Goal: Task Accomplishment & Management: Use online tool/utility

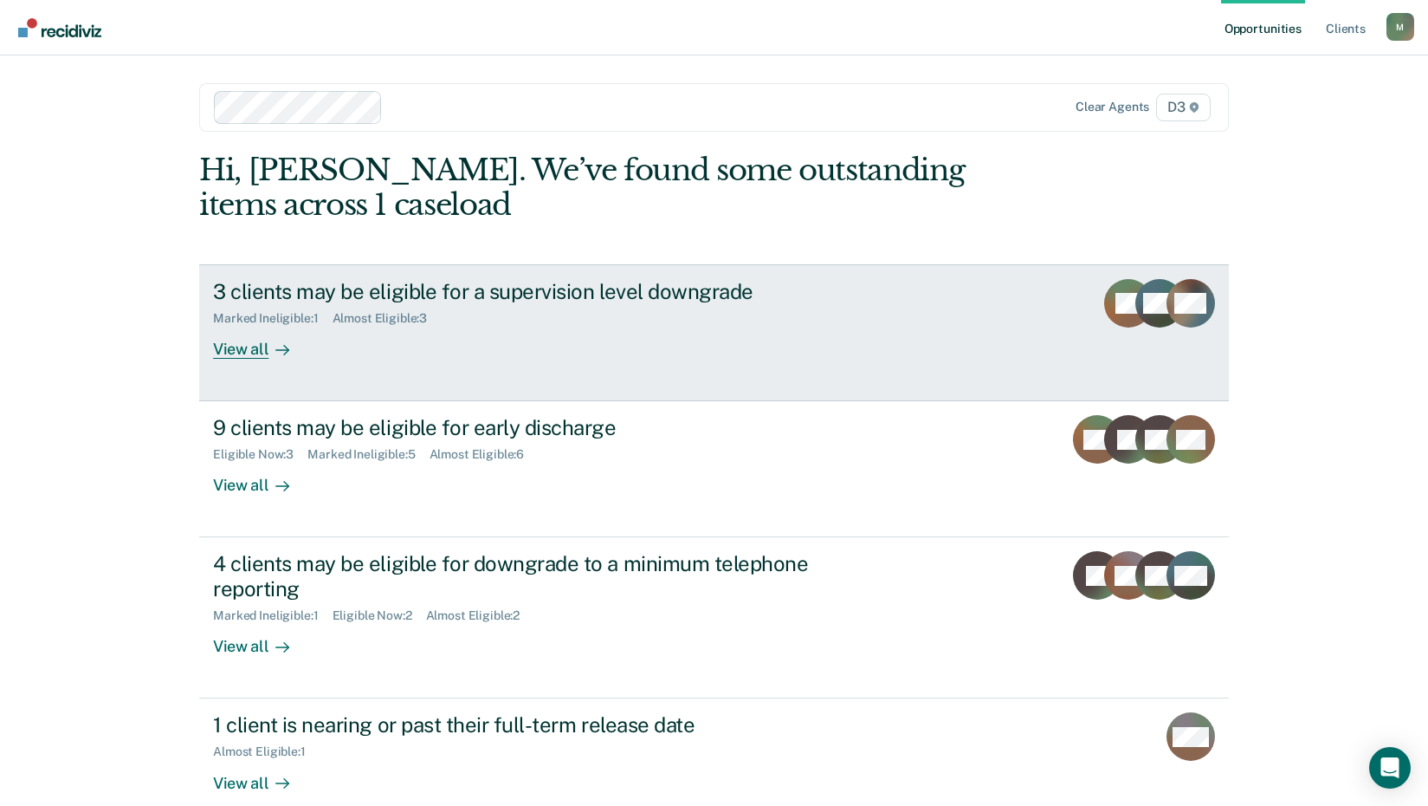
click at [321, 304] on div "3 clients may be eligible for a supervision level downgrade" at bounding box center [517, 291] width 608 height 25
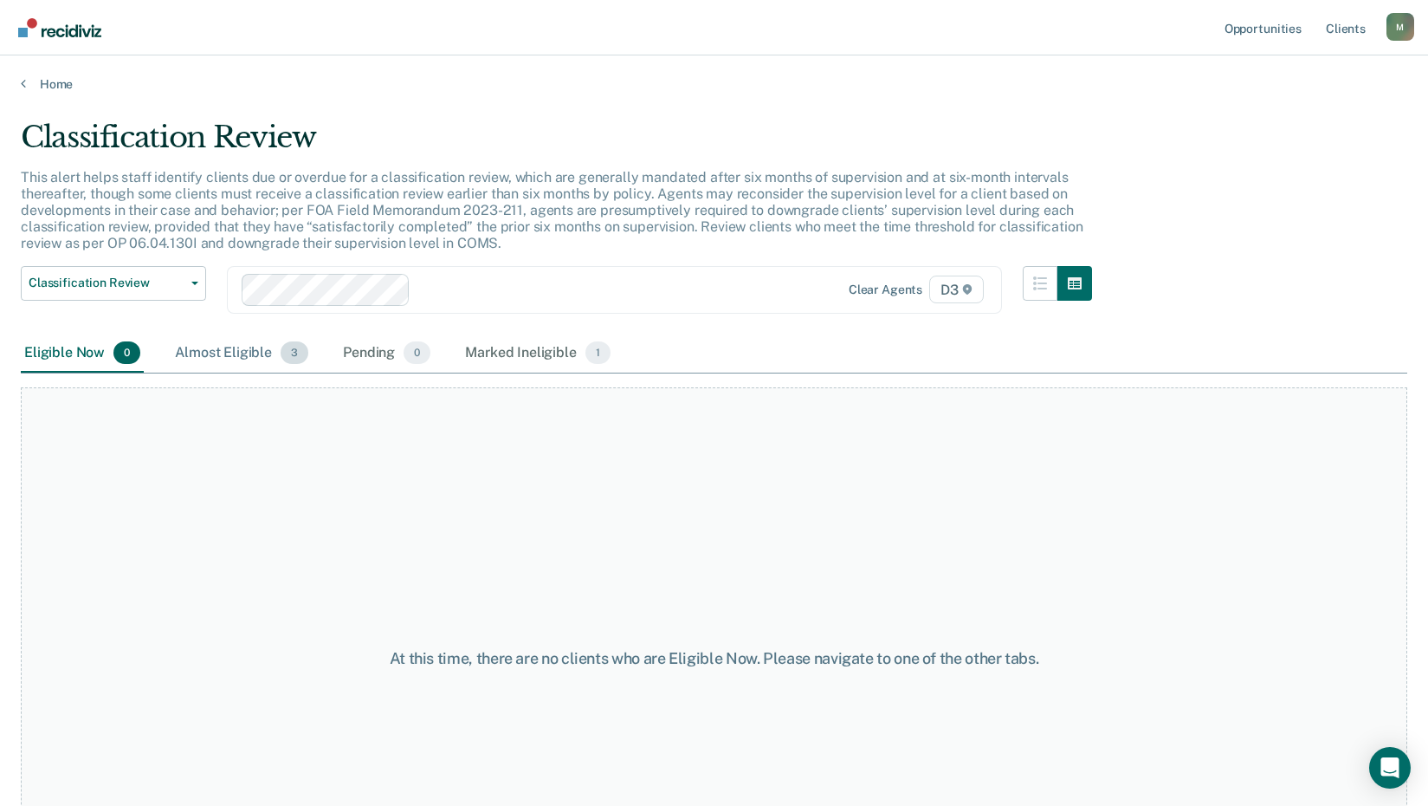
click at [281, 372] on div "Almost Eligible 3" at bounding box center [241, 353] width 140 height 38
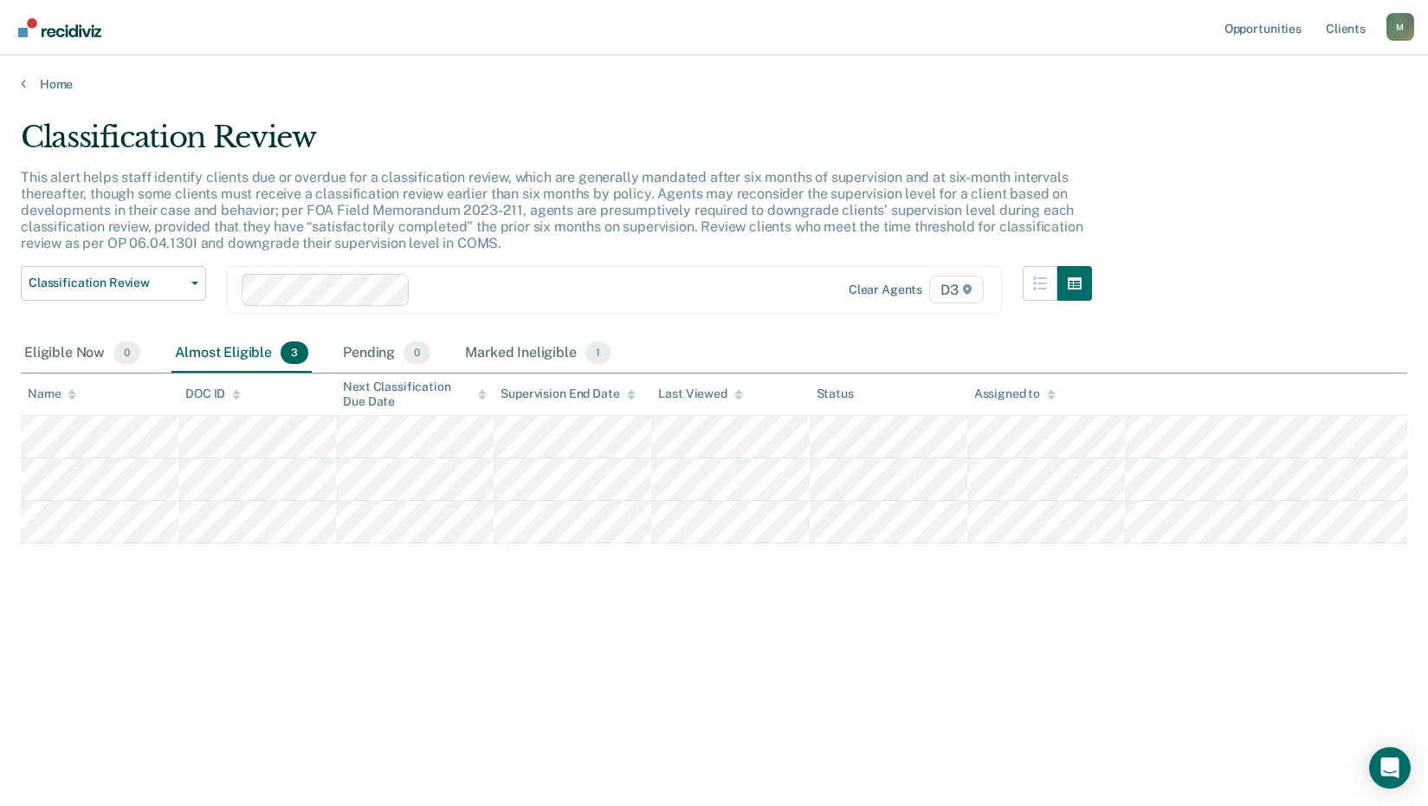
scroll to position [24, 0]
click at [69, 77] on link "Home" at bounding box center [714, 84] width 1387 height 16
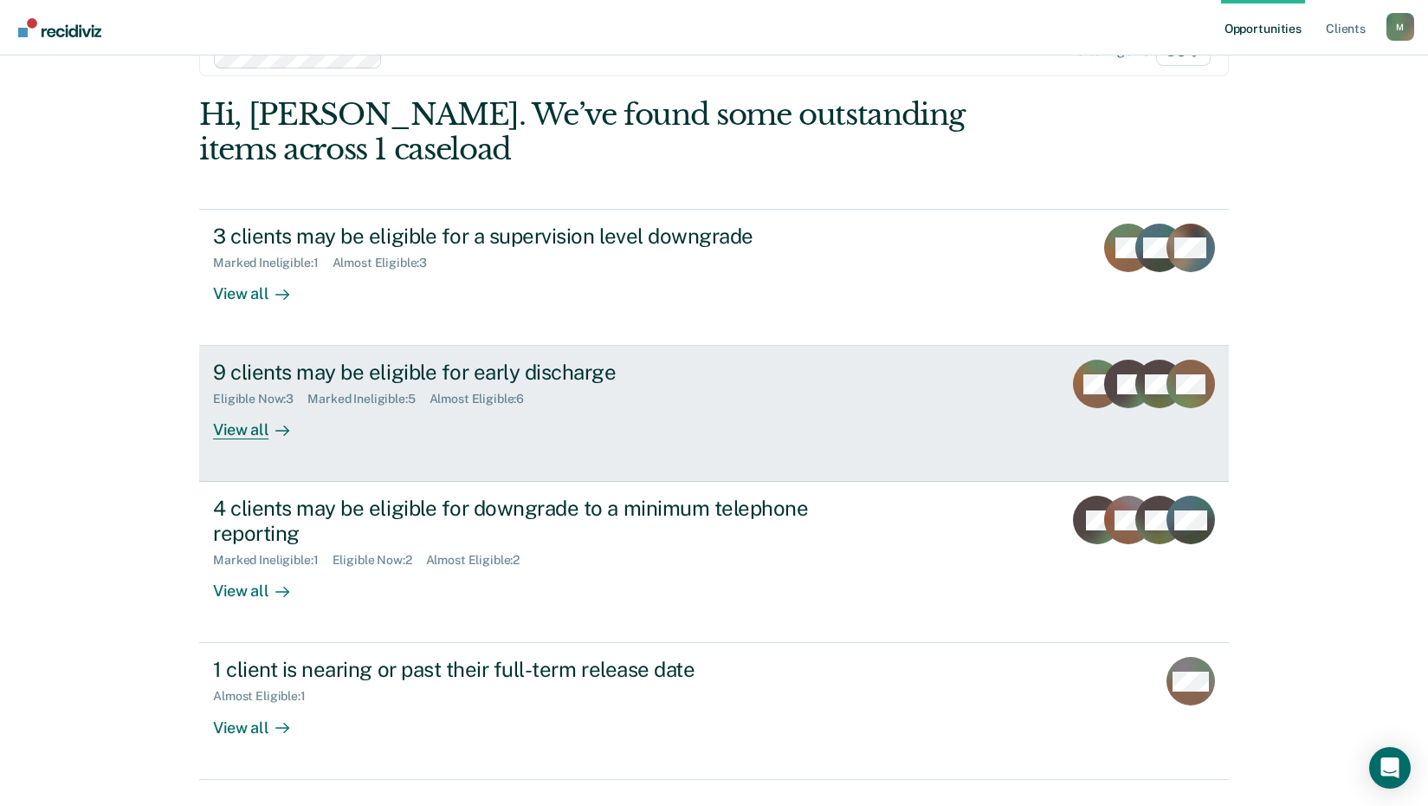
scroll to position [87, 0]
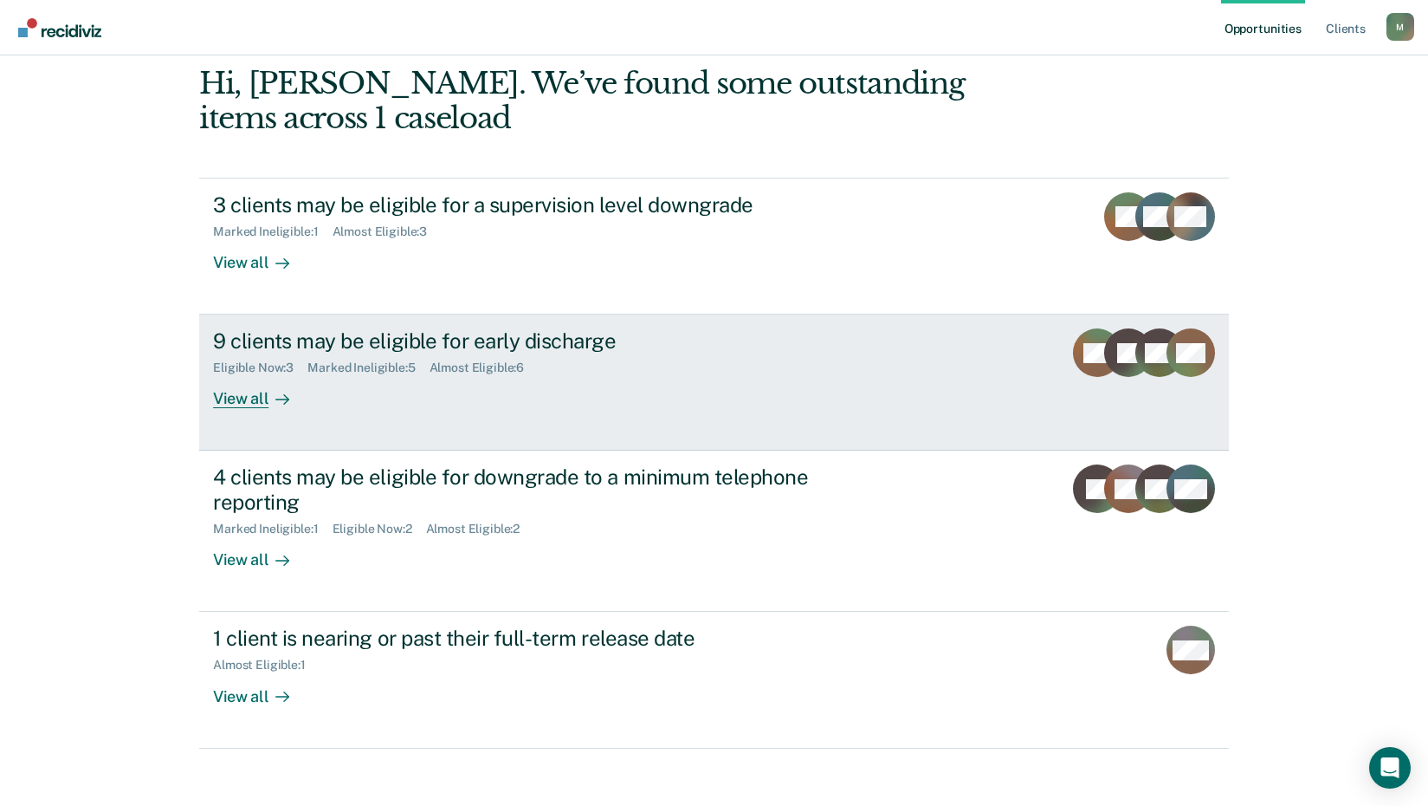
click at [354, 353] on div "9 clients may be eligible for early discharge" at bounding box center [517, 340] width 608 height 25
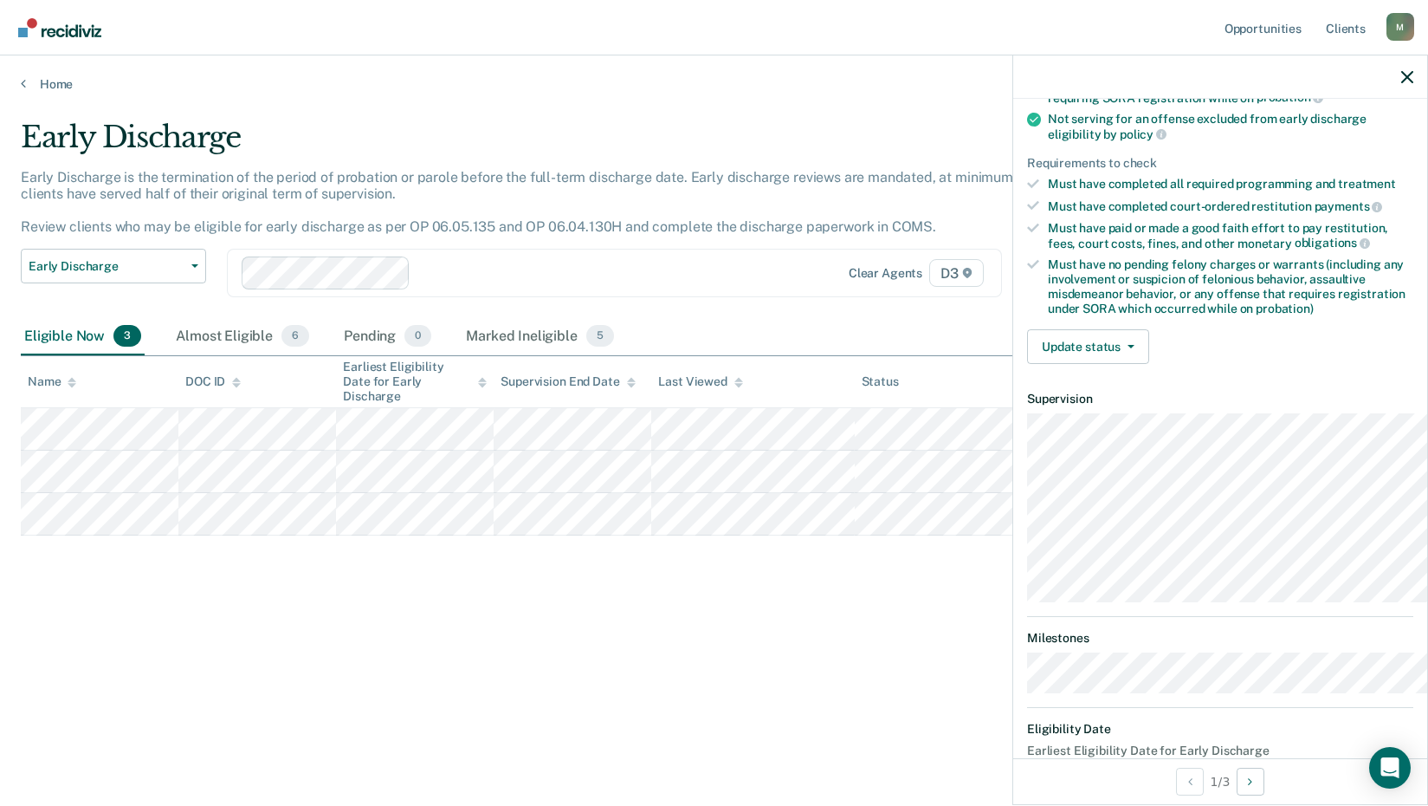
scroll to position [260, 0]
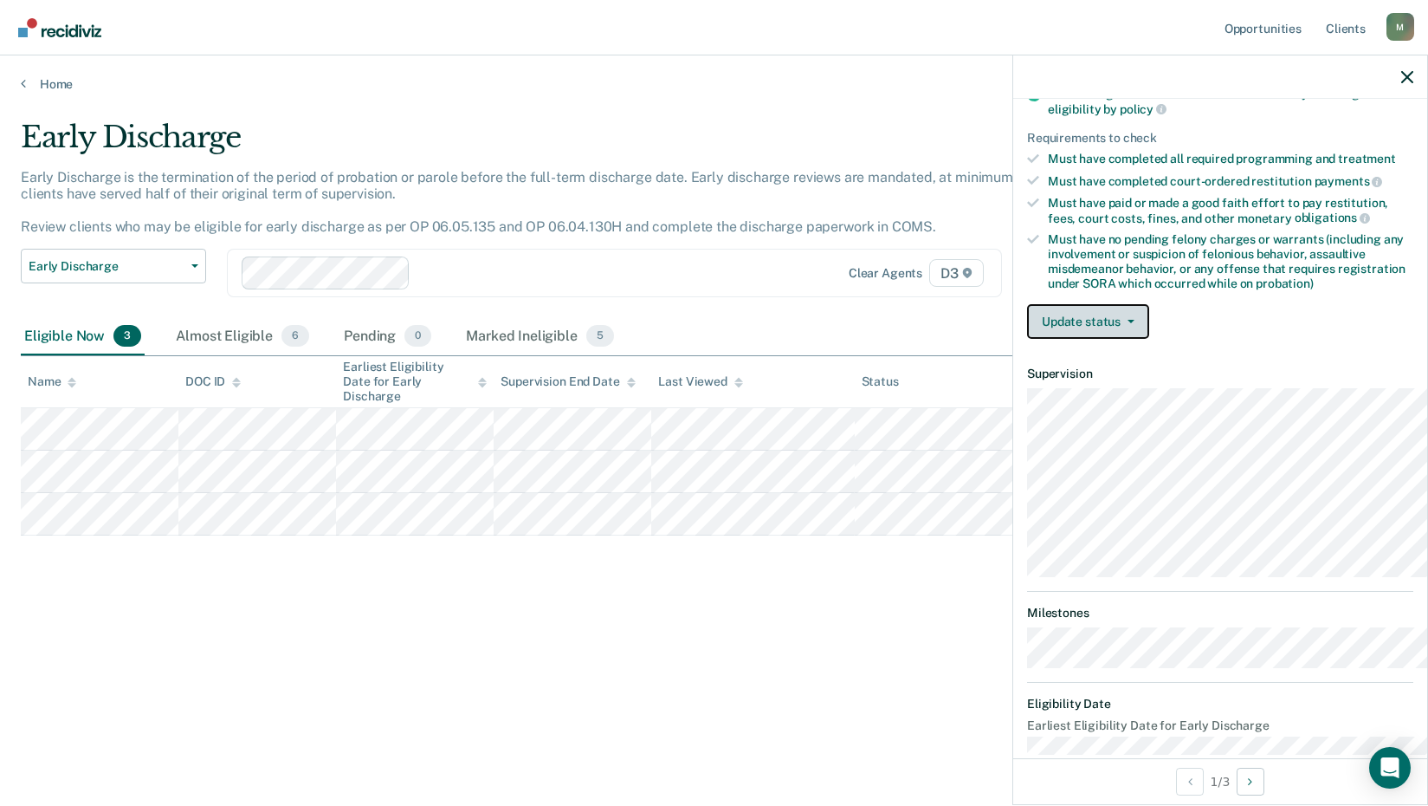
click at [1121, 323] on span "button" at bounding box center [1128, 321] width 14 height 3
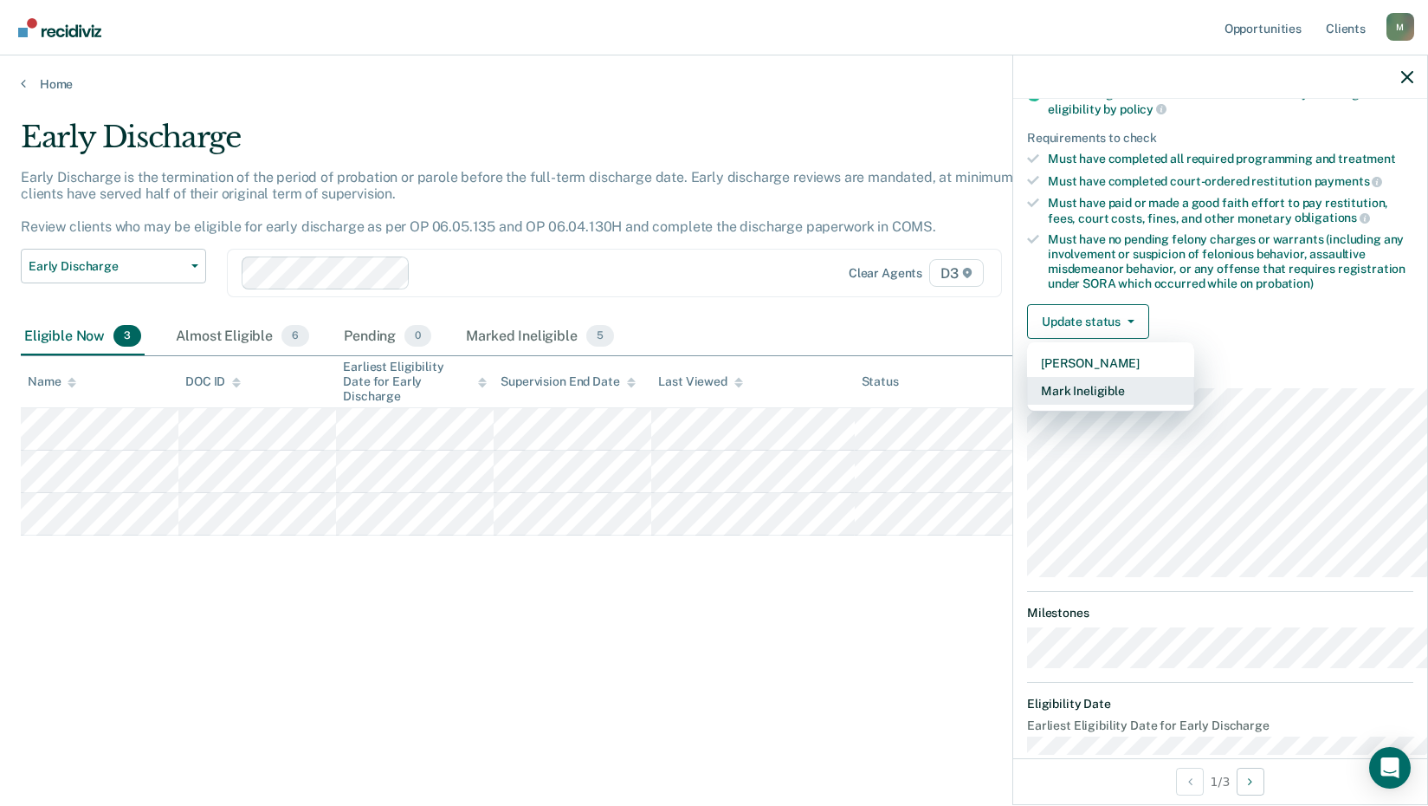
click at [1027, 404] on button "Mark Ineligible" at bounding box center [1110, 391] width 167 height 28
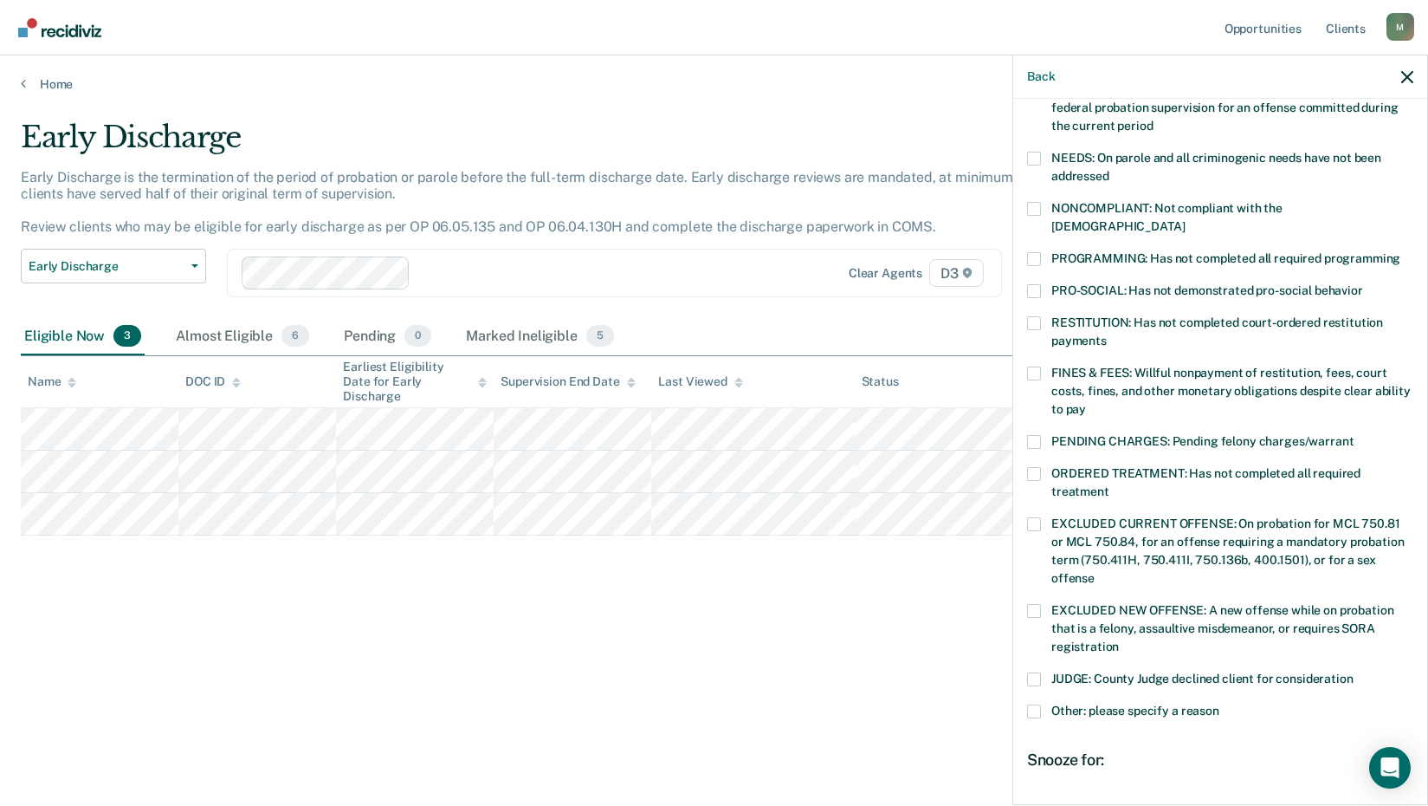
drag, startPoint x: 936, startPoint y: 281, endPoint x: 961, endPoint y: 331, distance: 55.8
click at [1027, 216] on span at bounding box center [1034, 209] width 14 height 14
click at [1185, 220] on input "NONCOMPLIANT: Not compliant with the [DEMOGRAPHIC_DATA]" at bounding box center [1185, 220] width 0 height 0
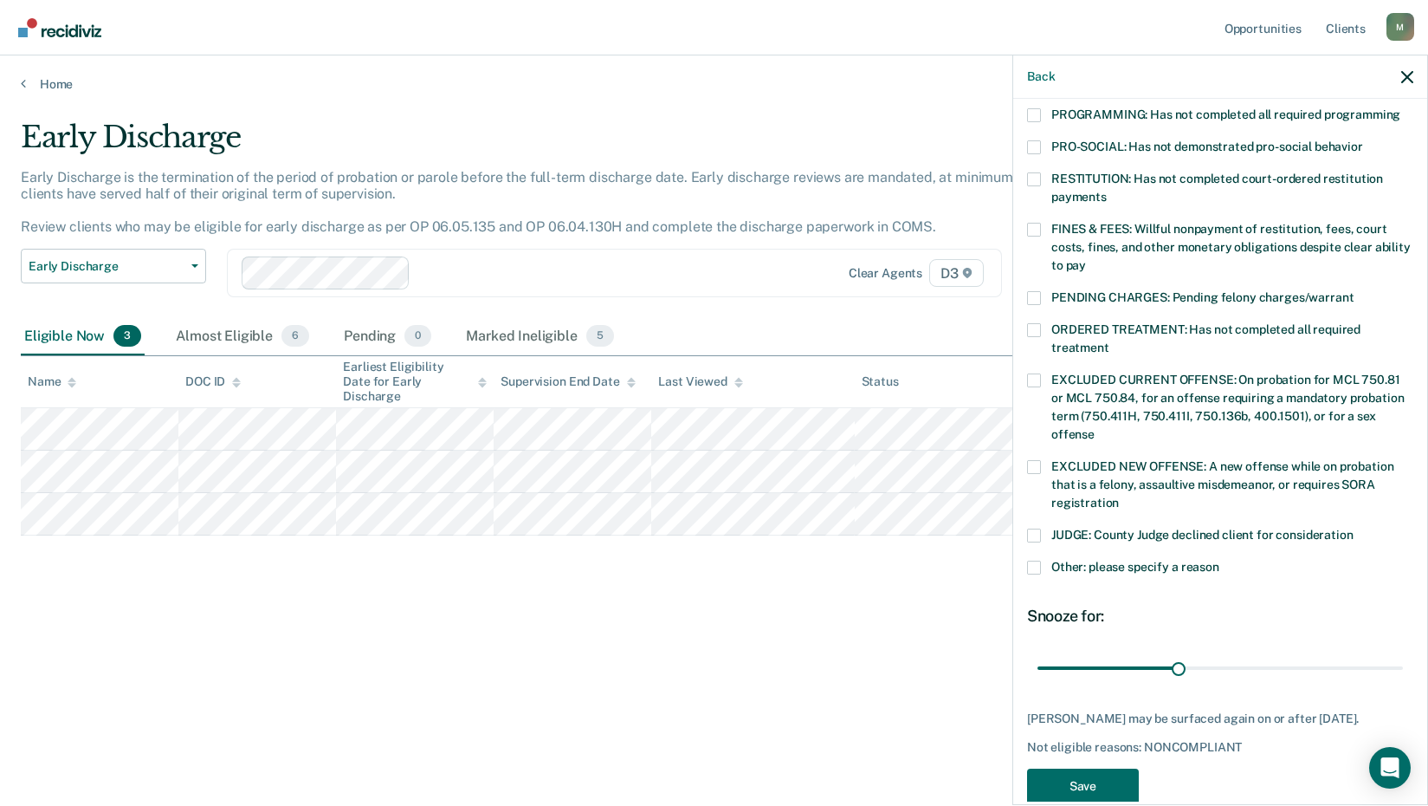
scroll to position [606, 0]
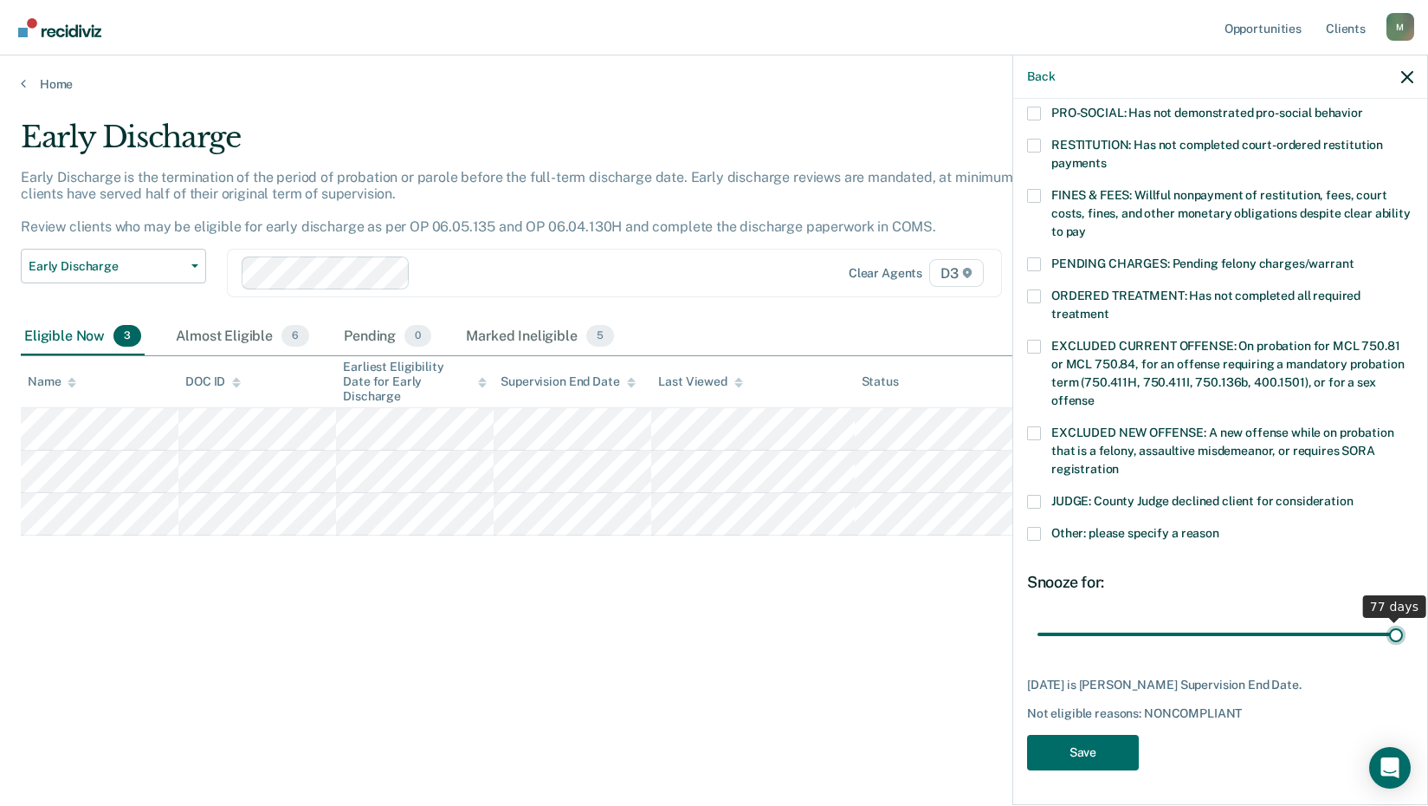
drag, startPoint x: 1112, startPoint y: 611, endPoint x: 1430, endPoint y: 615, distance: 317.9
type input "77"
click at [1403, 619] on input "range" at bounding box center [1221, 634] width 366 height 30
click at [1027, 760] on button "Save" at bounding box center [1083, 752] width 112 height 36
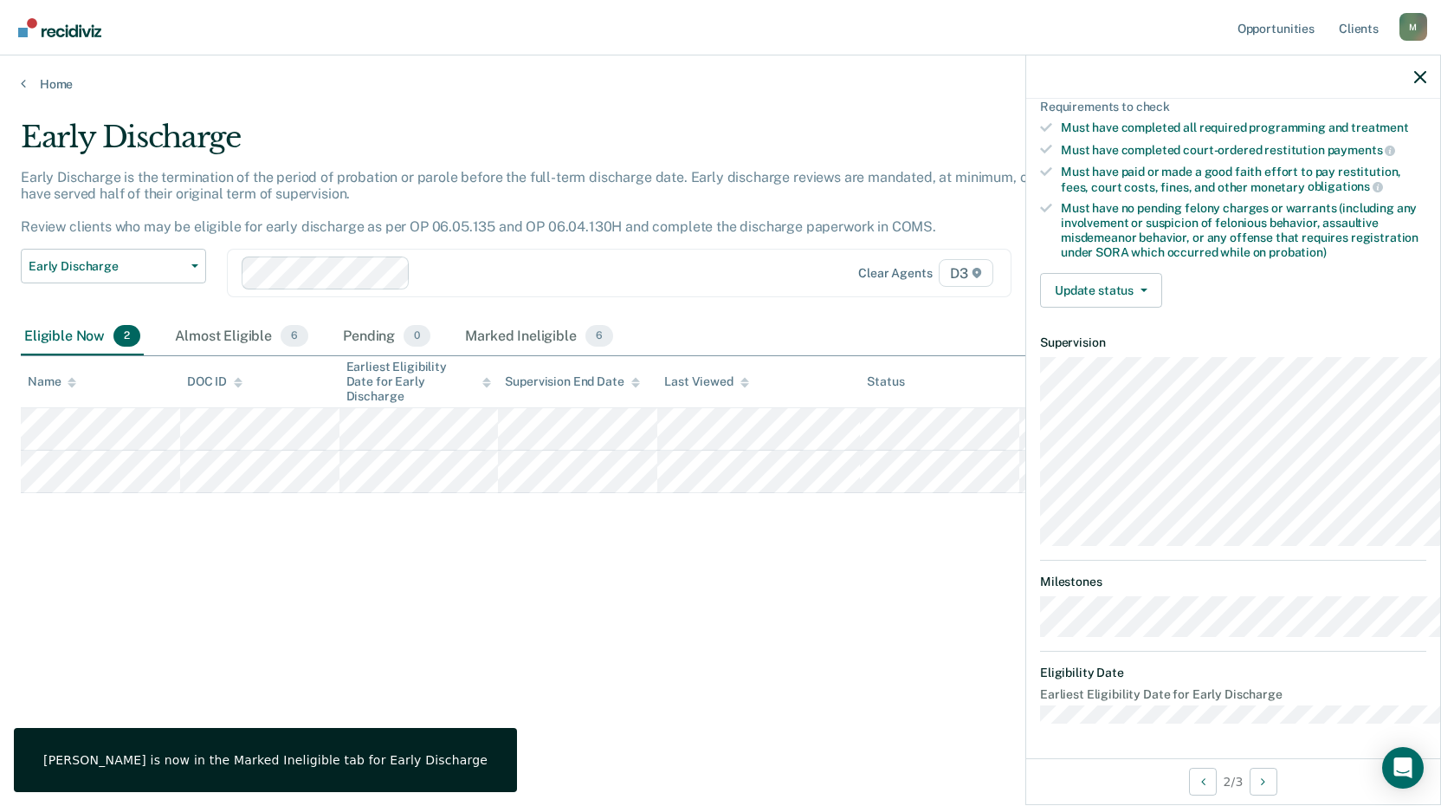
scroll to position [446, 0]
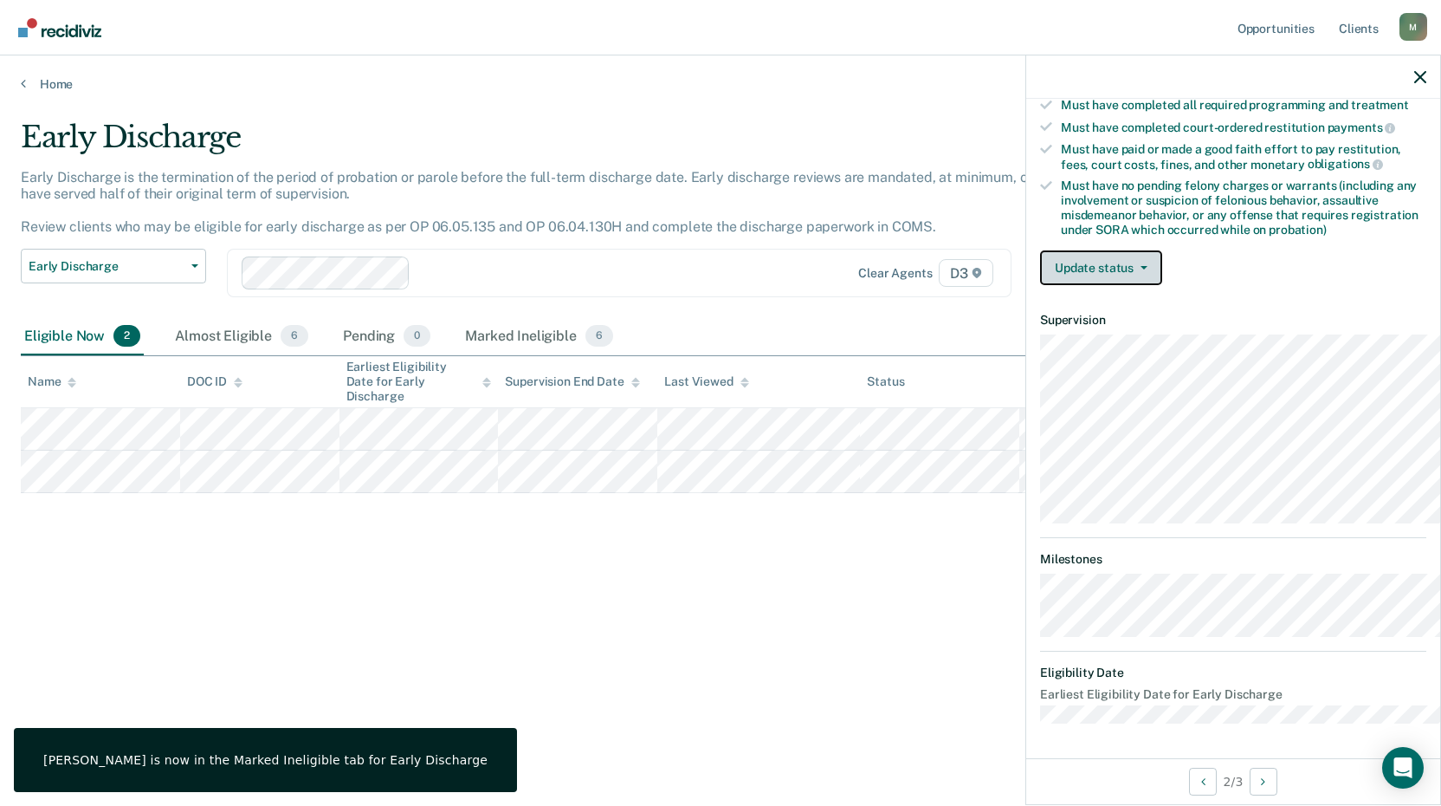
click at [1050, 250] on button "Update status" at bounding box center [1101, 267] width 122 height 35
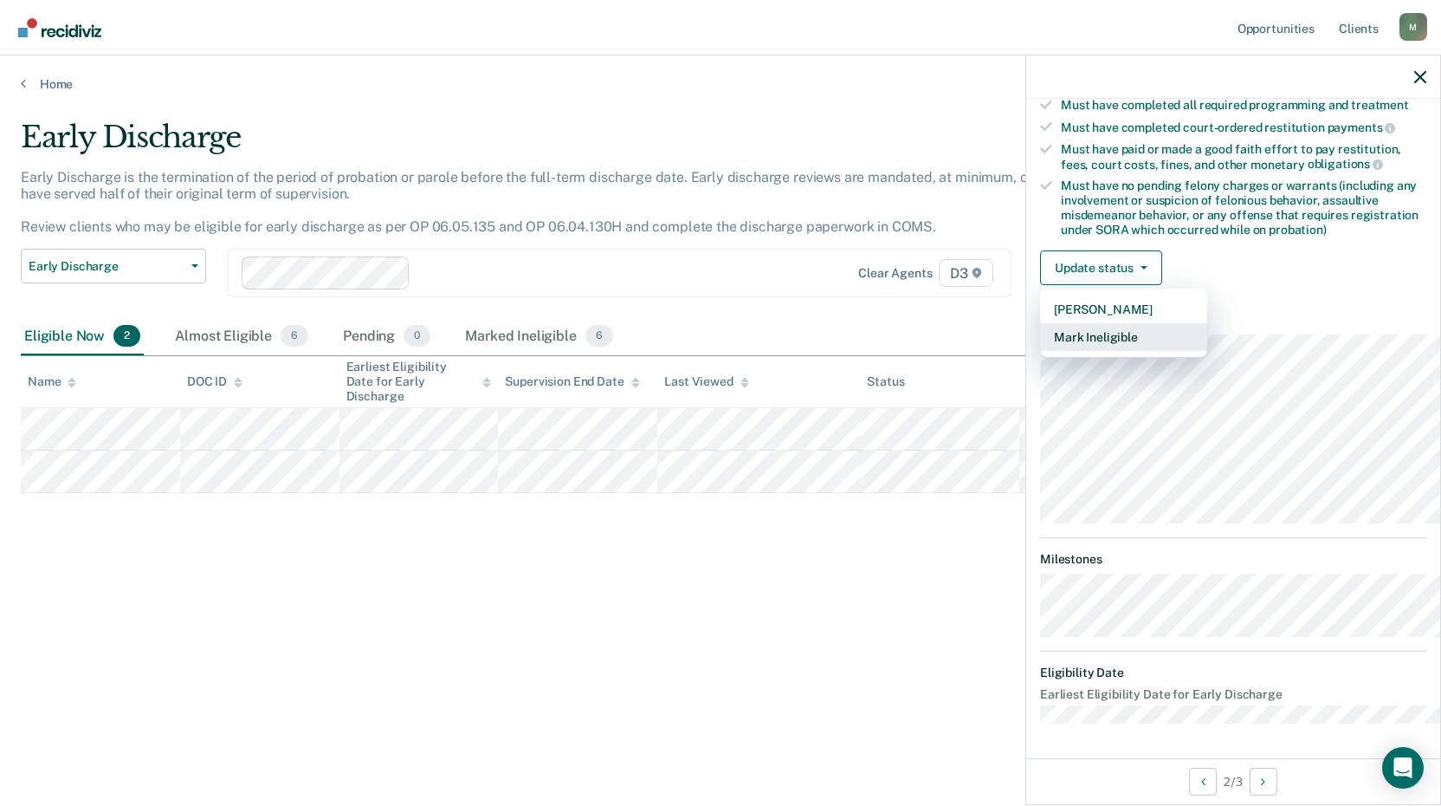
click at [1040, 333] on button "Mark Ineligible" at bounding box center [1123, 337] width 167 height 28
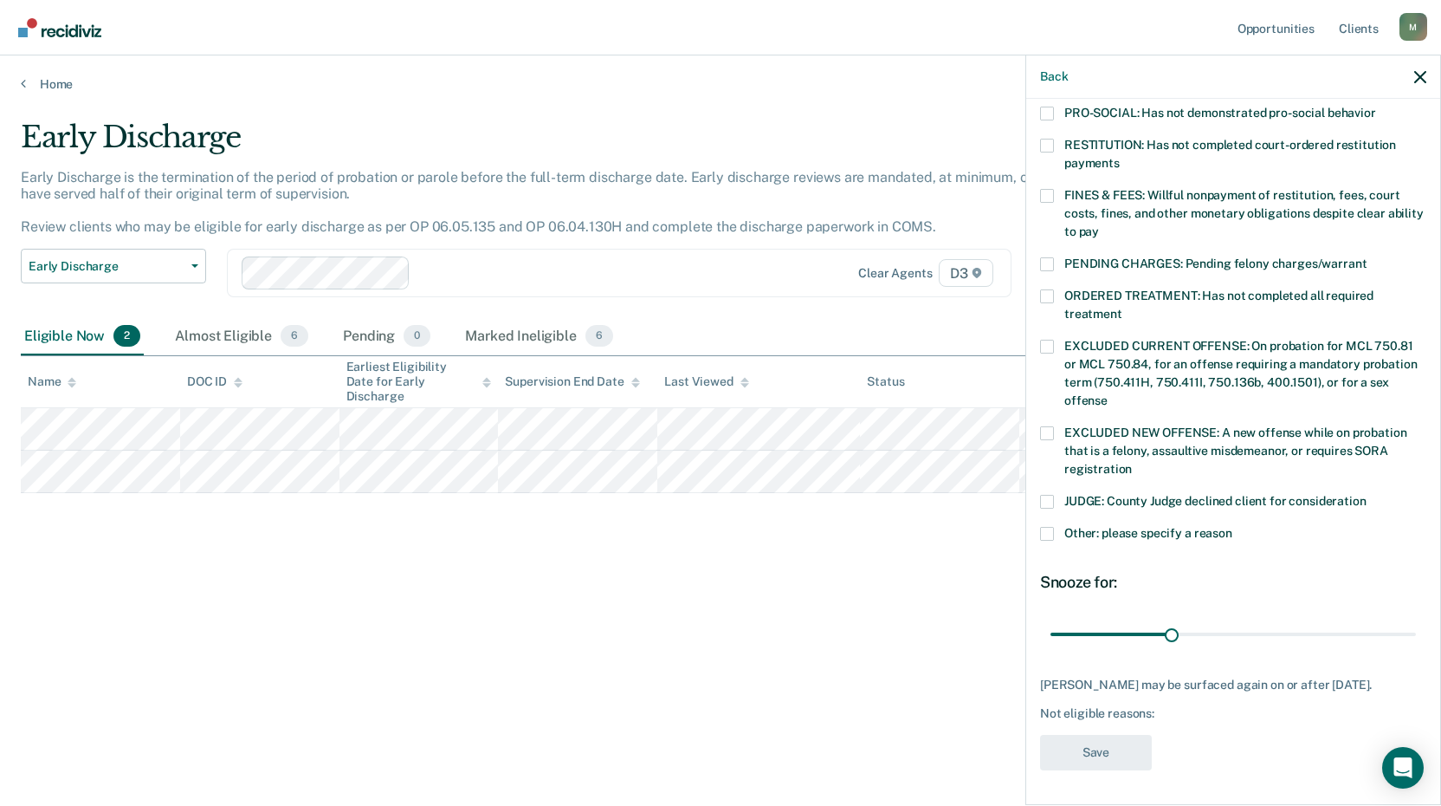
click at [1040, 545] on label "Other: please specify a reason" at bounding box center [1233, 536] width 386 height 18
click at [1233, 527] on input "Other: please specify a reason" at bounding box center [1233, 527] width 0 height 0
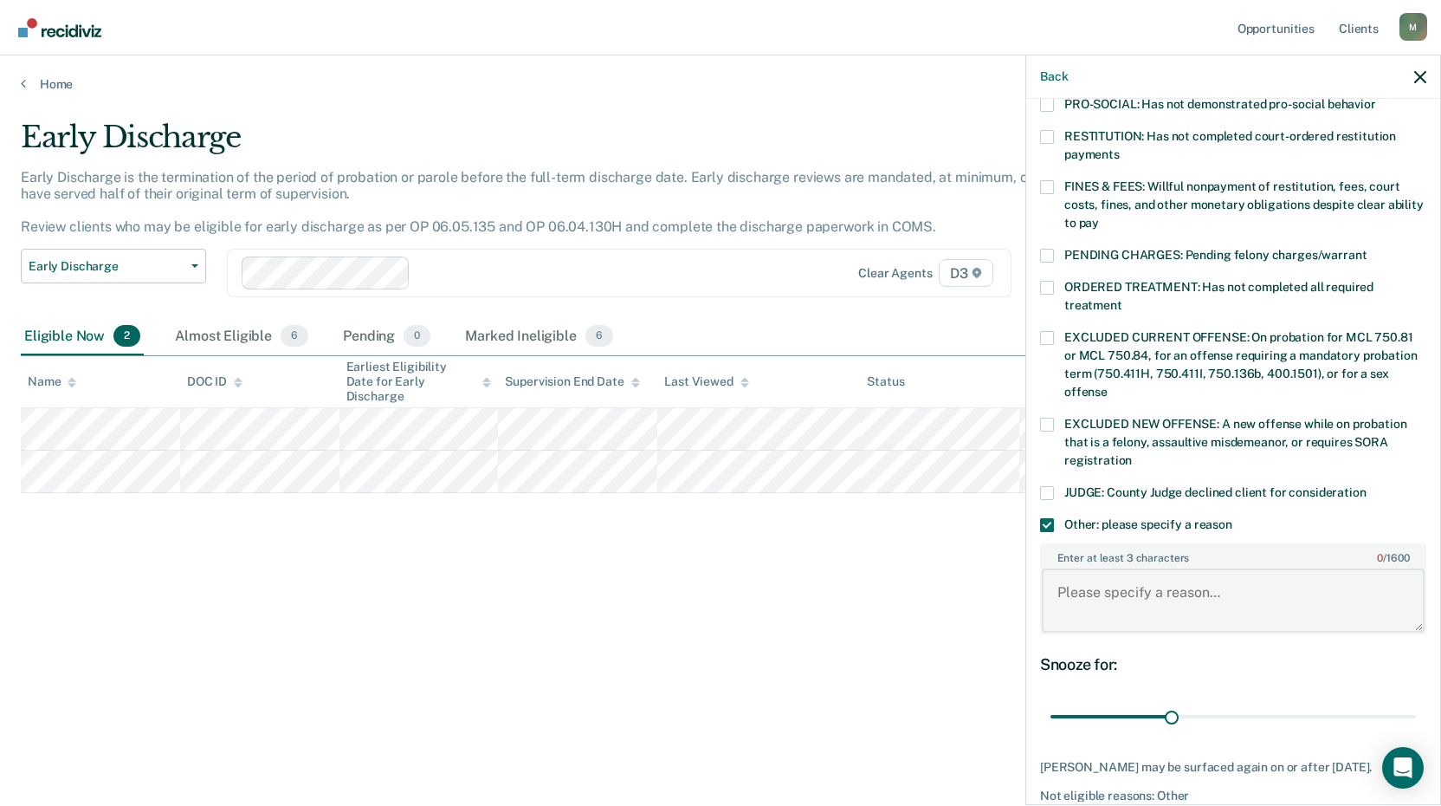
click at [1047, 632] on textarea "Enter at least 3 characters 0 / 1600" at bounding box center [1233, 600] width 383 height 64
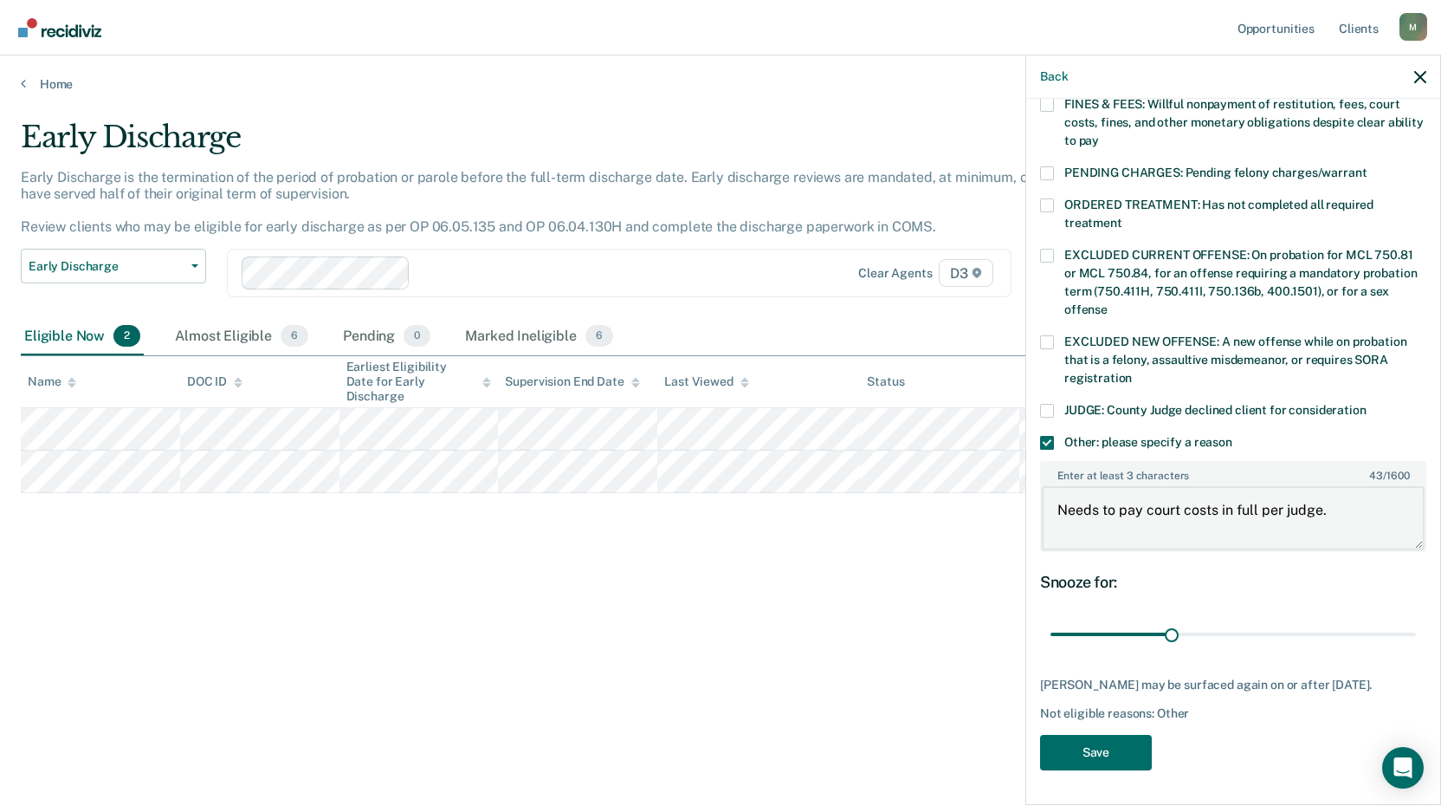
scroll to position [706, 0]
type textarea "Needs to pay court costs in full per judge."
drag, startPoint x: 1104, startPoint y: 624, endPoint x: 1188, endPoint y: 760, distance: 159.8
type input "90"
click at [1416, 622] on input "range" at bounding box center [1234, 634] width 366 height 30
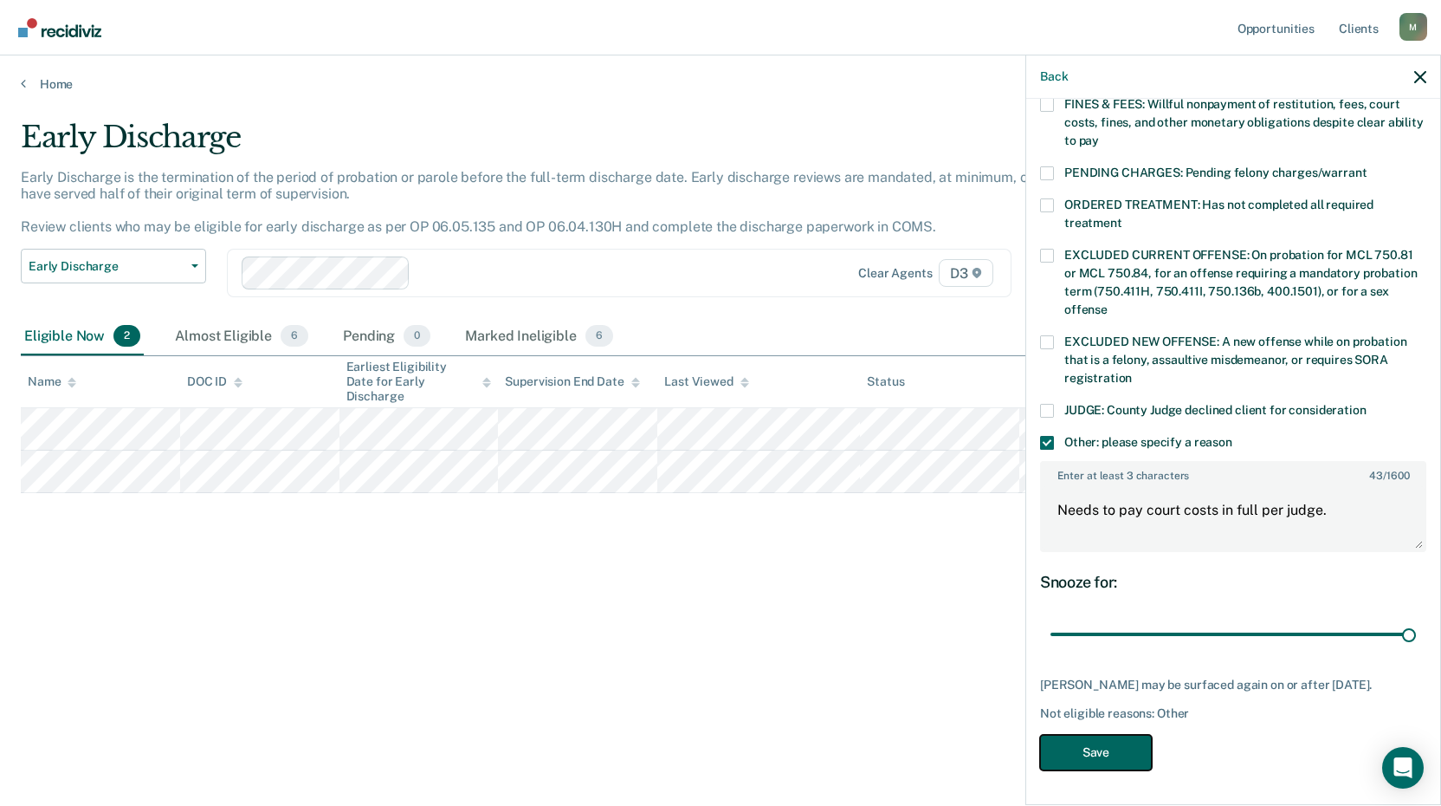
click at [1040, 770] on button "Save" at bounding box center [1096, 752] width 112 height 36
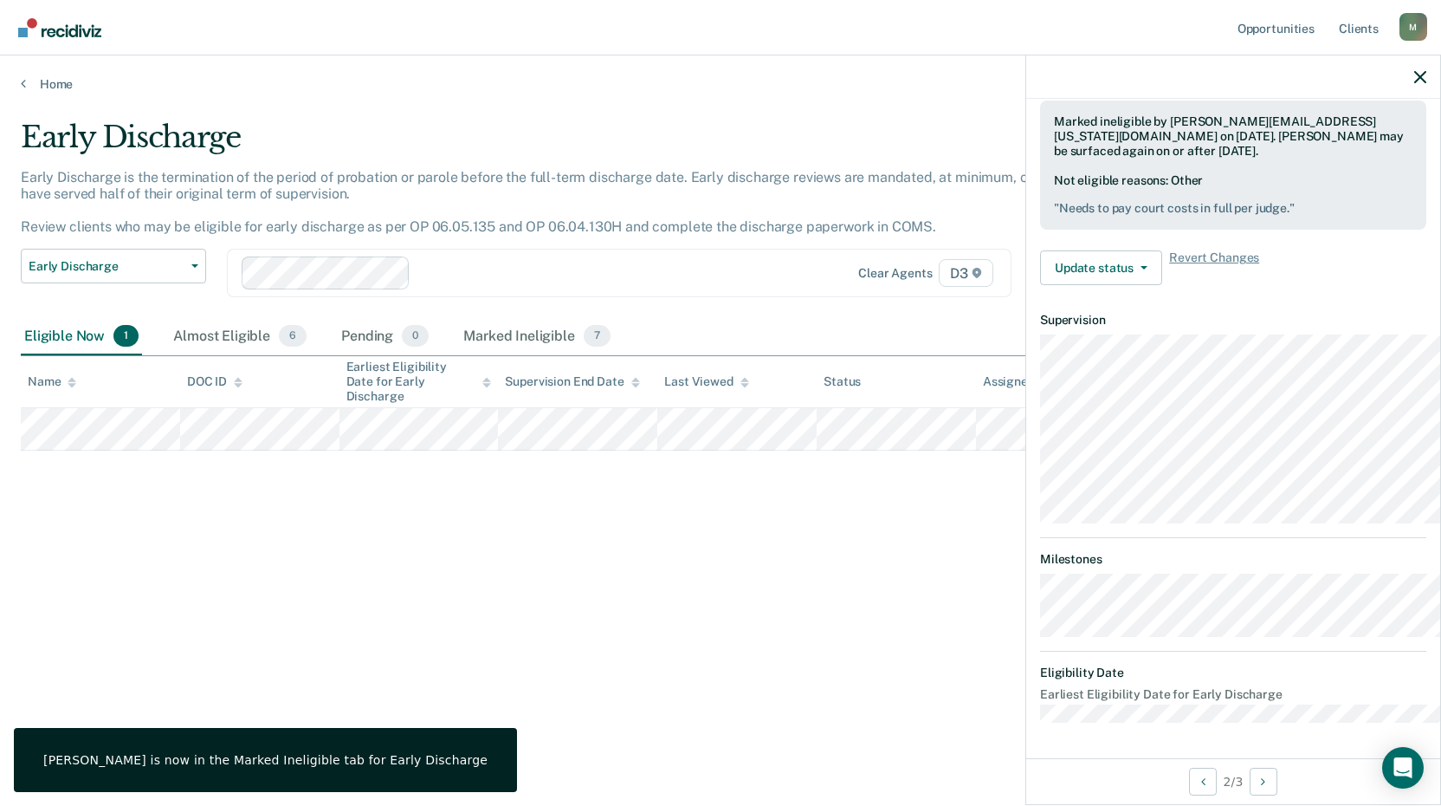
scroll to position [459, 0]
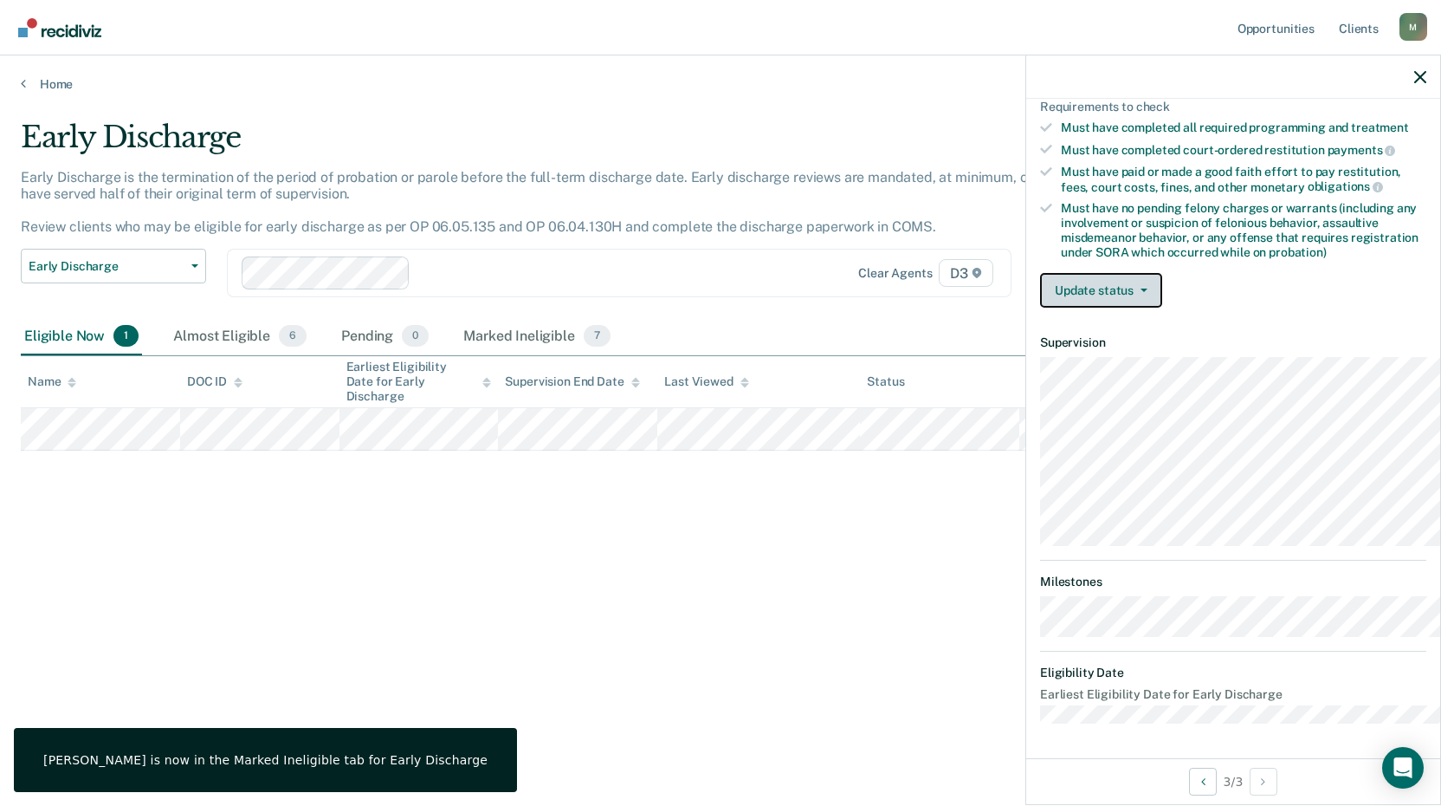
click at [1040, 273] on button "Update status" at bounding box center [1101, 290] width 122 height 35
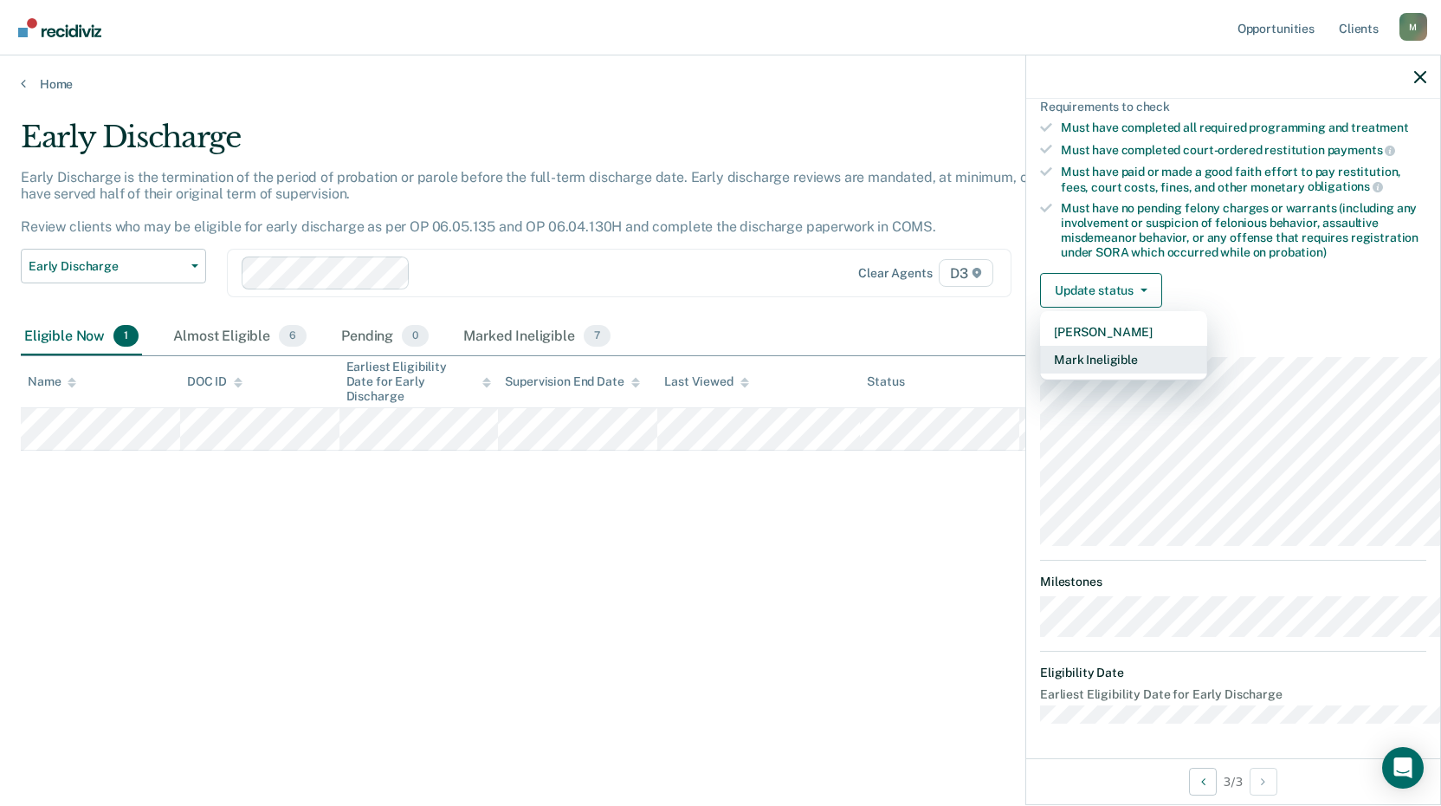
click at [1040, 346] on button "Mark Ineligible" at bounding box center [1123, 360] width 167 height 28
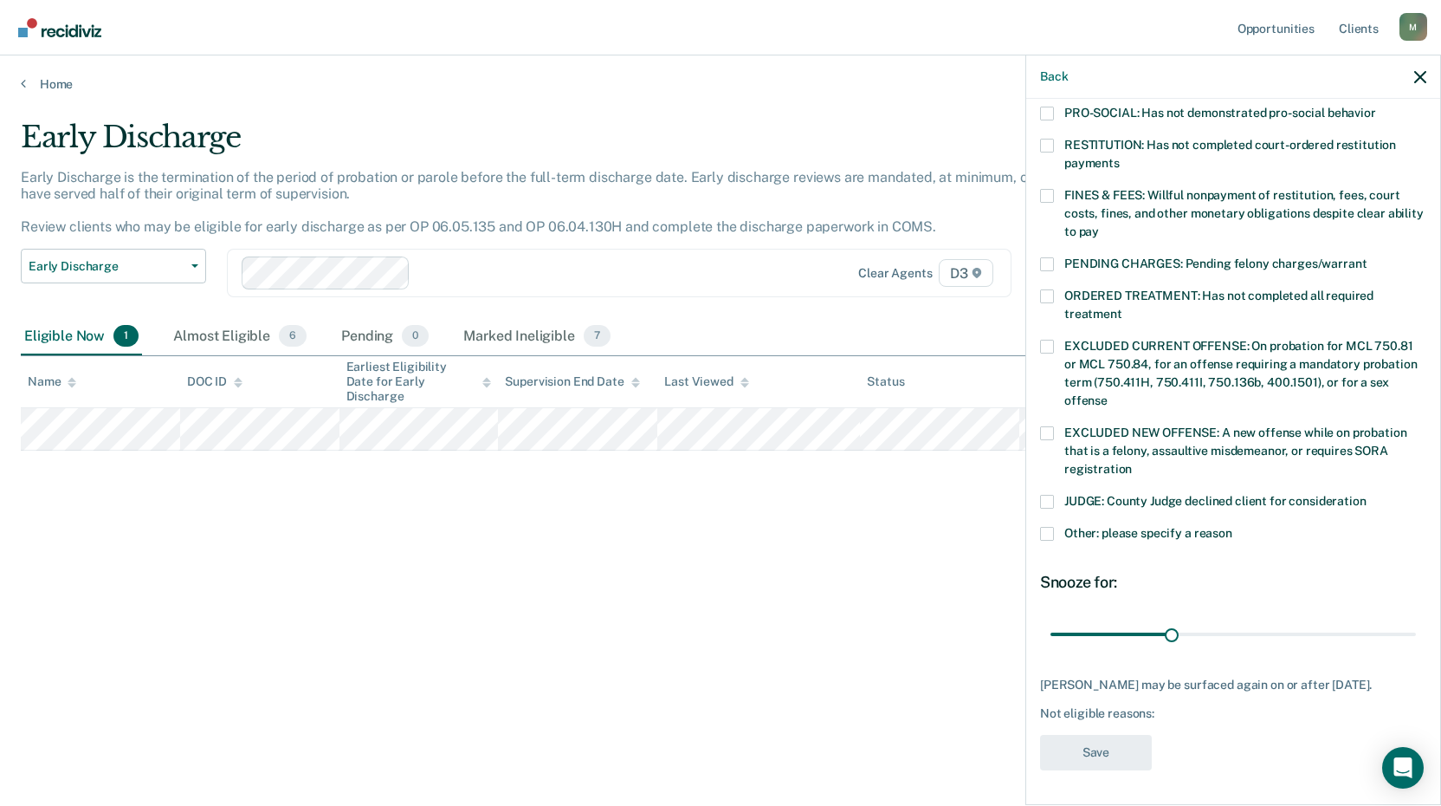
click at [1040, 508] on span at bounding box center [1047, 502] width 14 height 14
click at [1367, 495] on input "JUDGE: County Judge declined client for consideration" at bounding box center [1367, 495] width 0 height 0
drag, startPoint x: 1097, startPoint y: 760, endPoint x: 1414, endPoint y: 742, distance: 318.3
type input "90"
click at [1414, 650] on input "range" at bounding box center [1234, 634] width 366 height 30
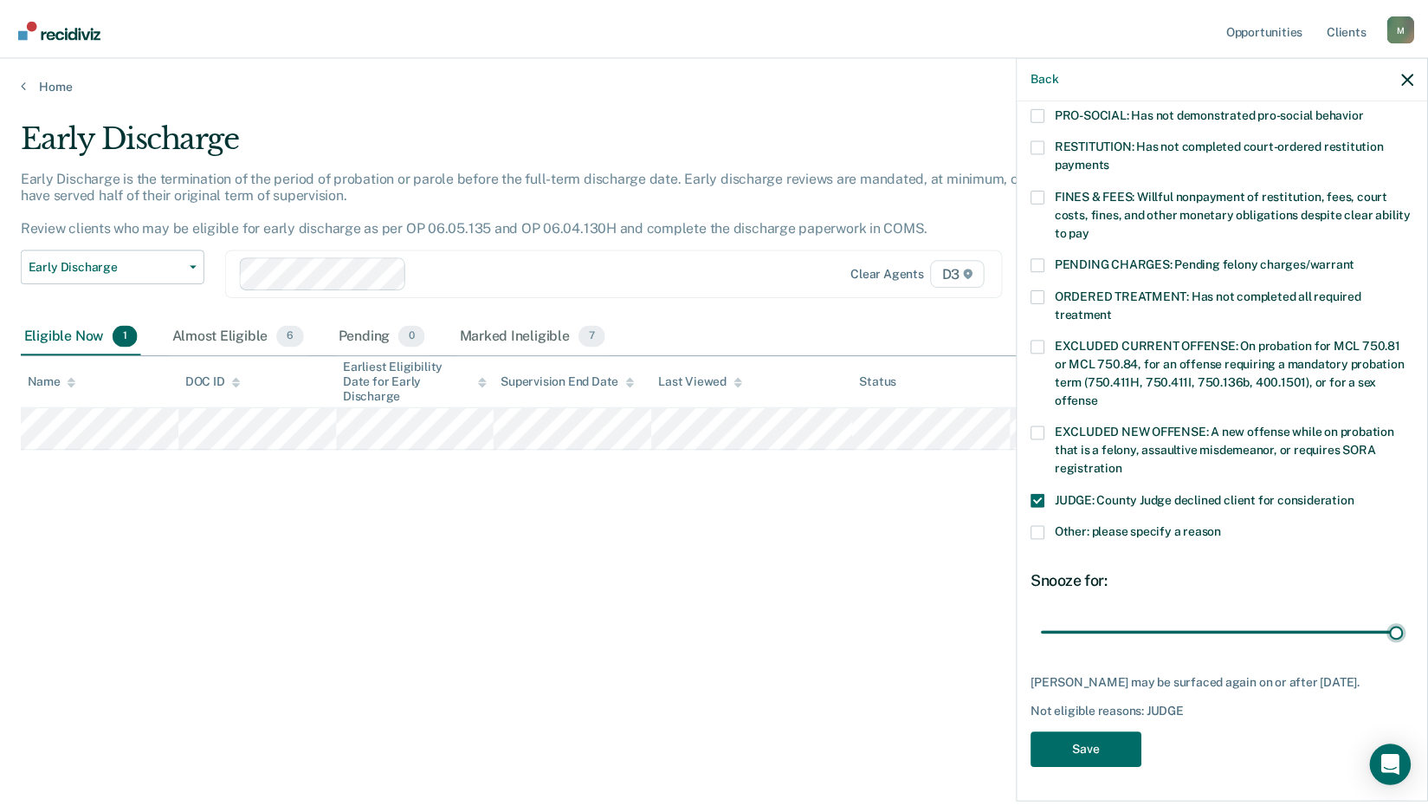
scroll to position [636, 0]
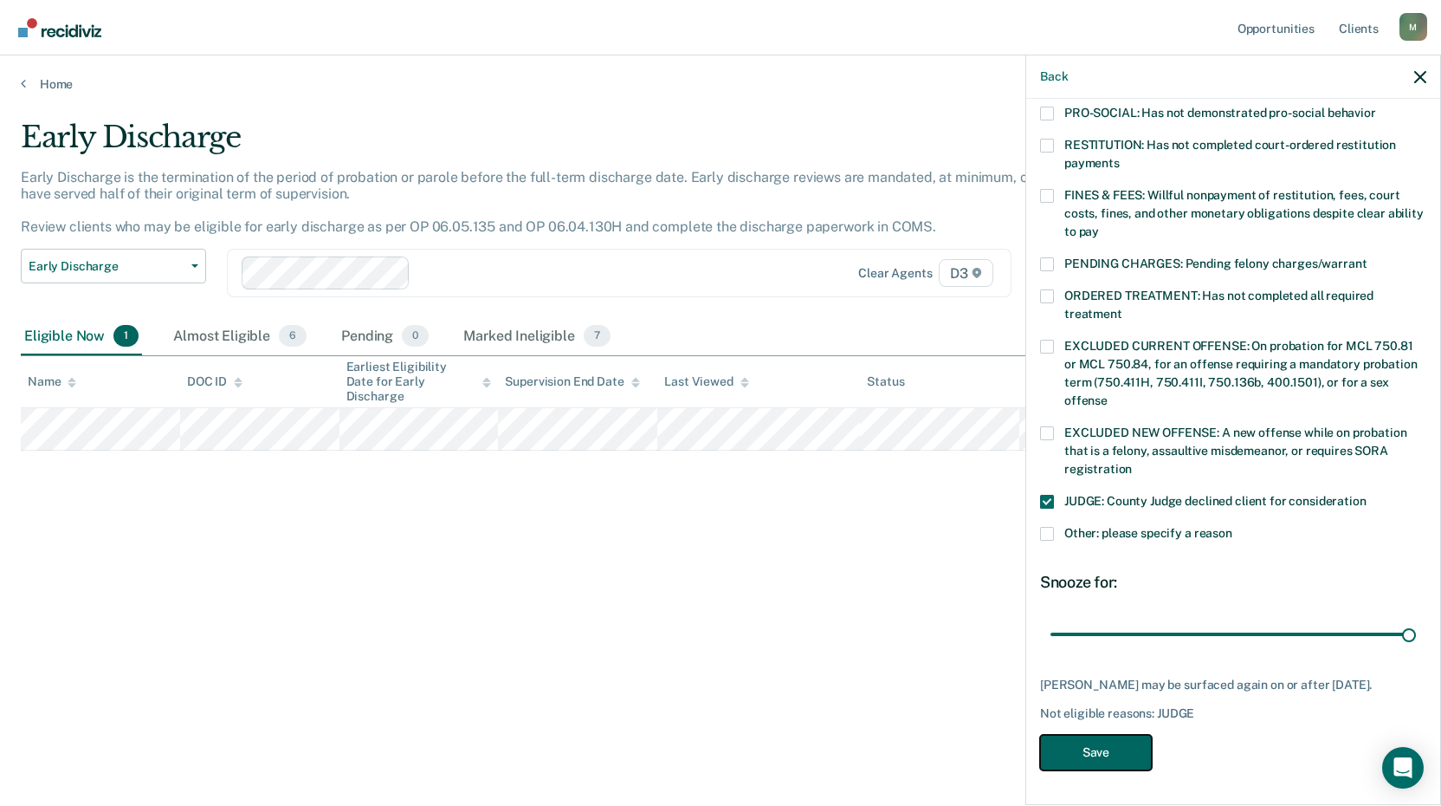
click at [1040, 737] on button "Save" at bounding box center [1096, 752] width 112 height 36
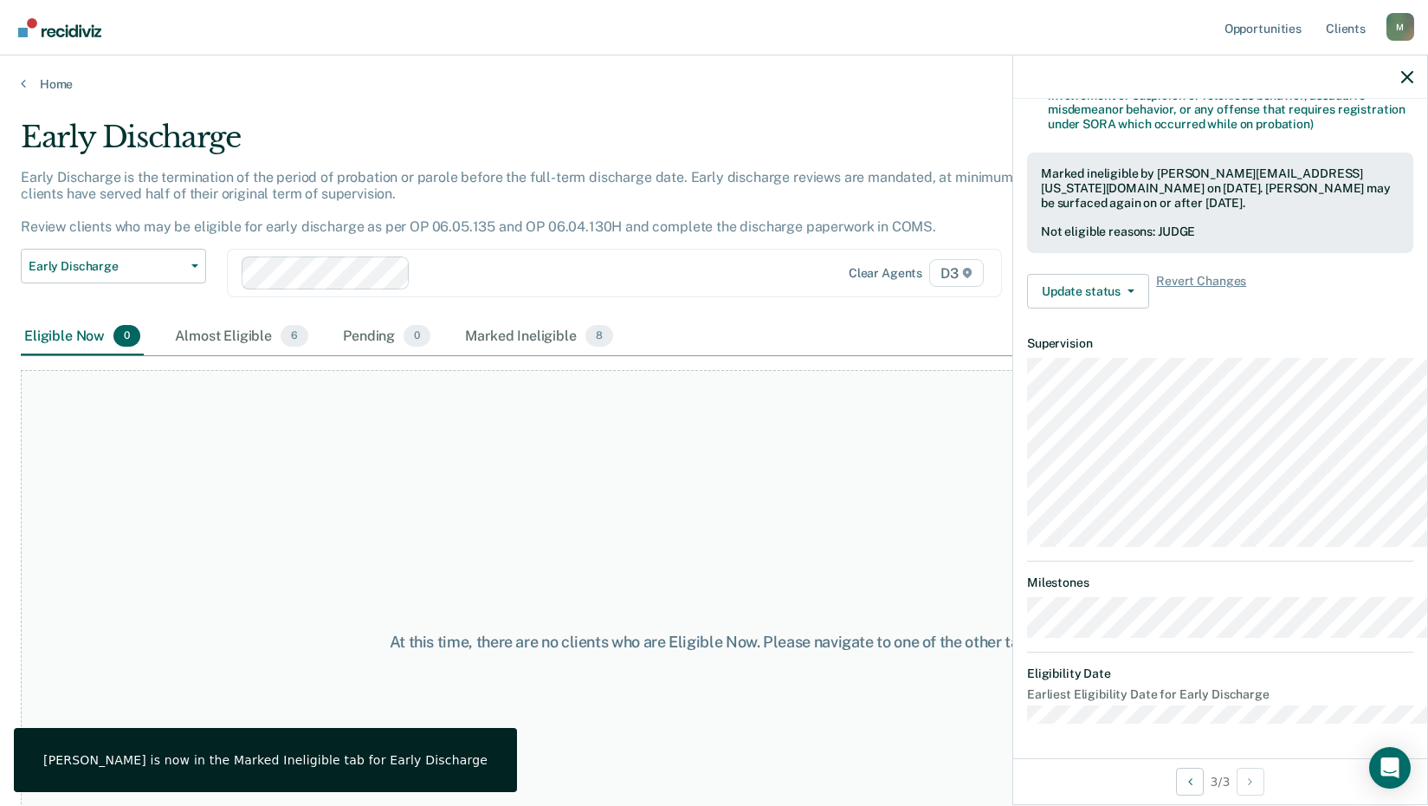
scroll to position [619, 0]
click at [62, 92] on link "Home" at bounding box center [714, 84] width 1387 height 16
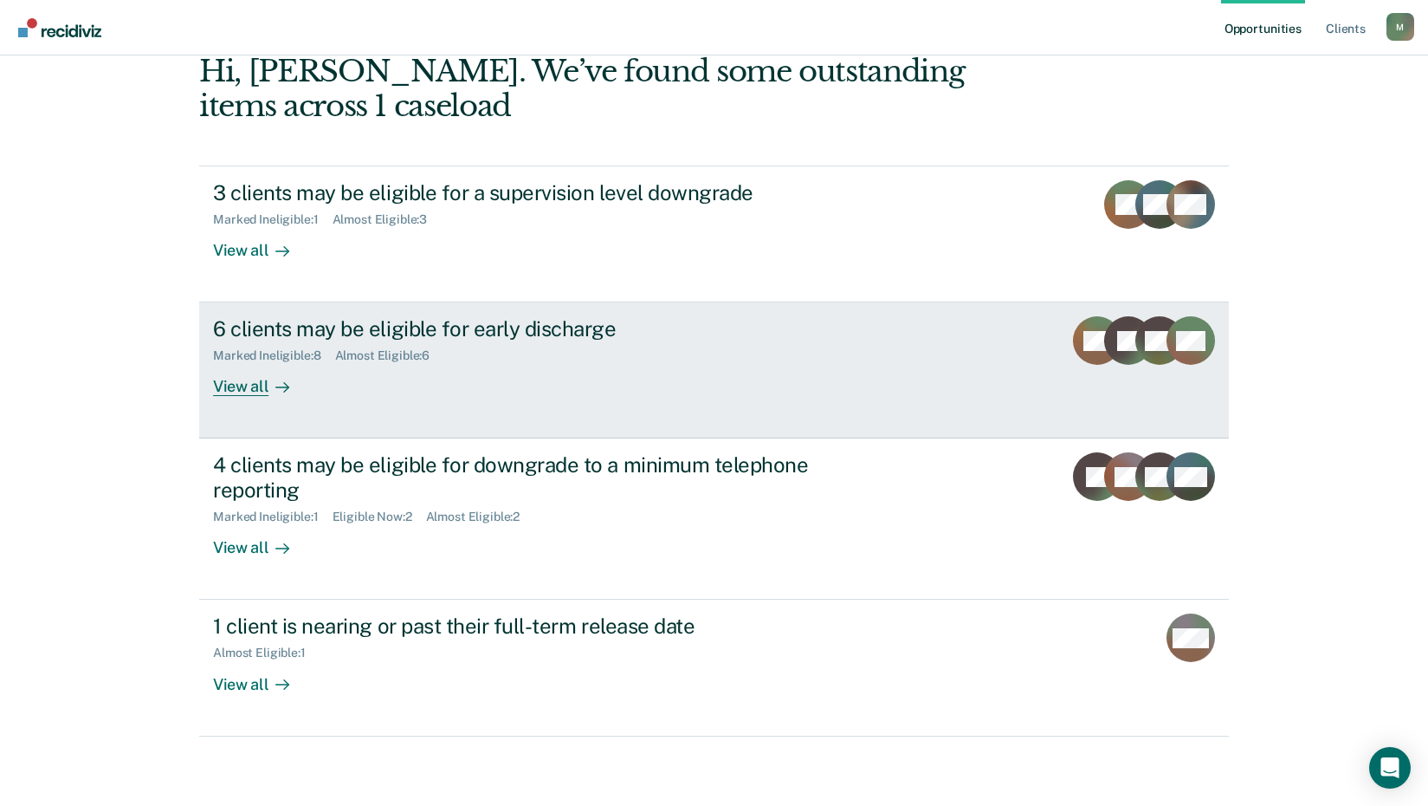
scroll to position [316, 0]
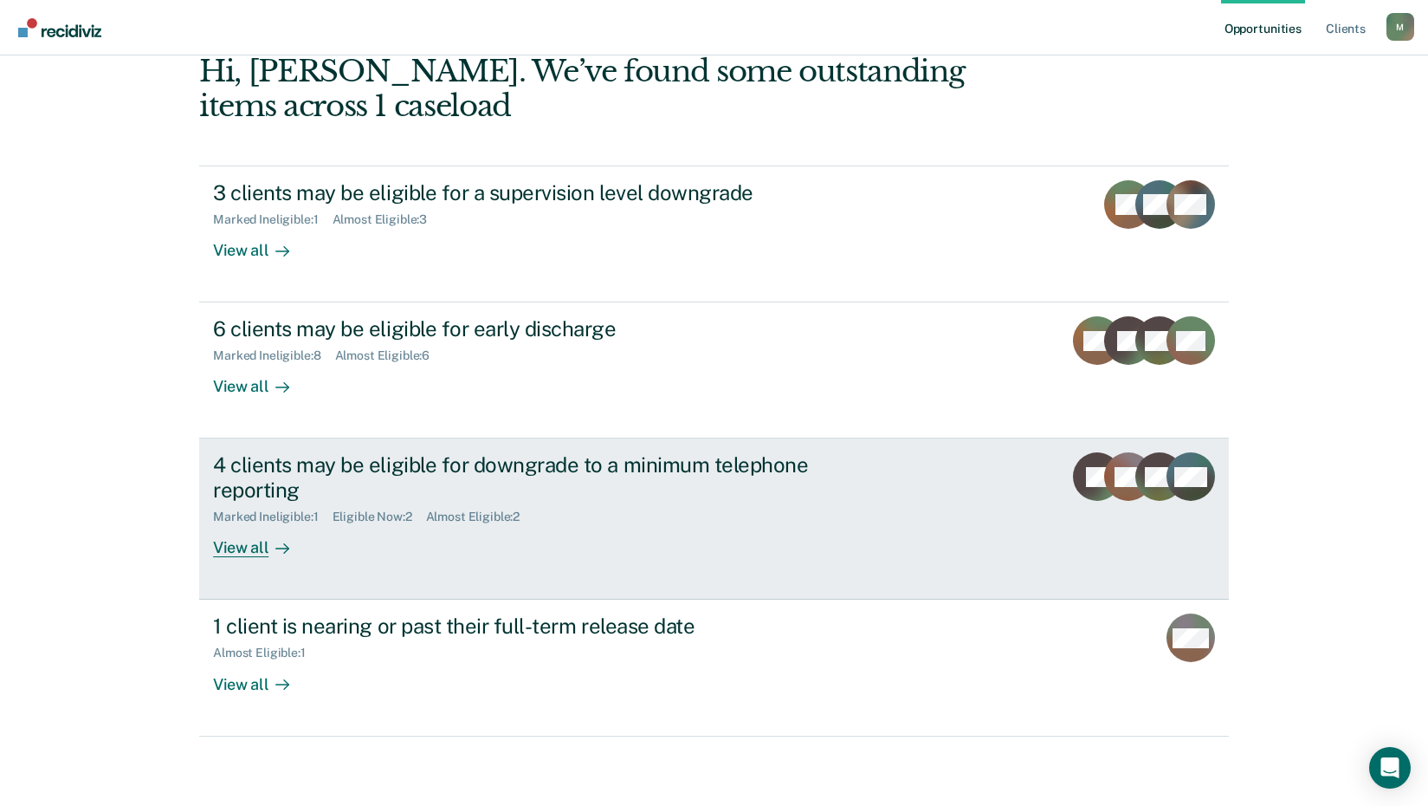
click at [368, 452] on div "4 clients may be eligible for downgrade to a minimum telephone reporting" at bounding box center [517, 477] width 608 height 50
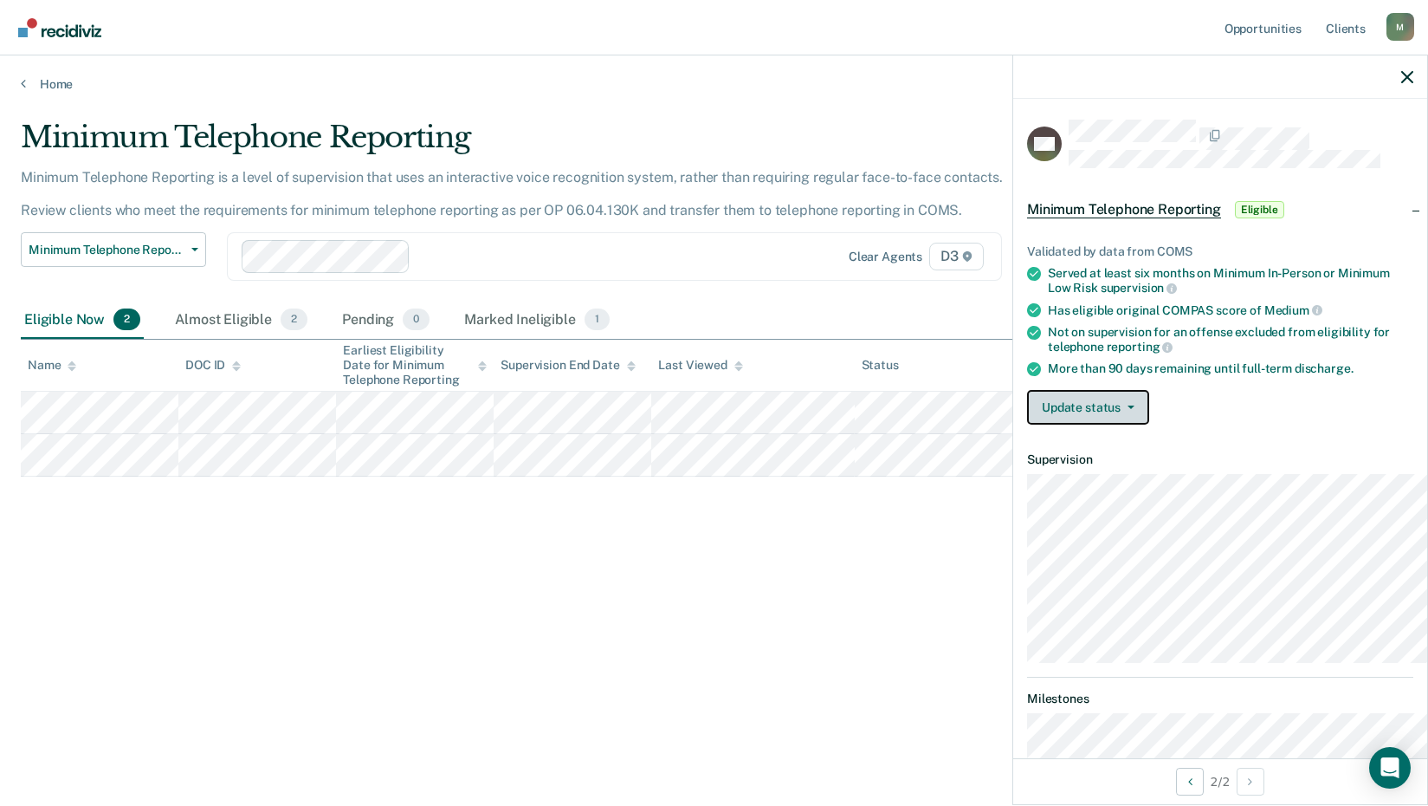
click at [1027, 424] on button "Update status" at bounding box center [1088, 407] width 122 height 35
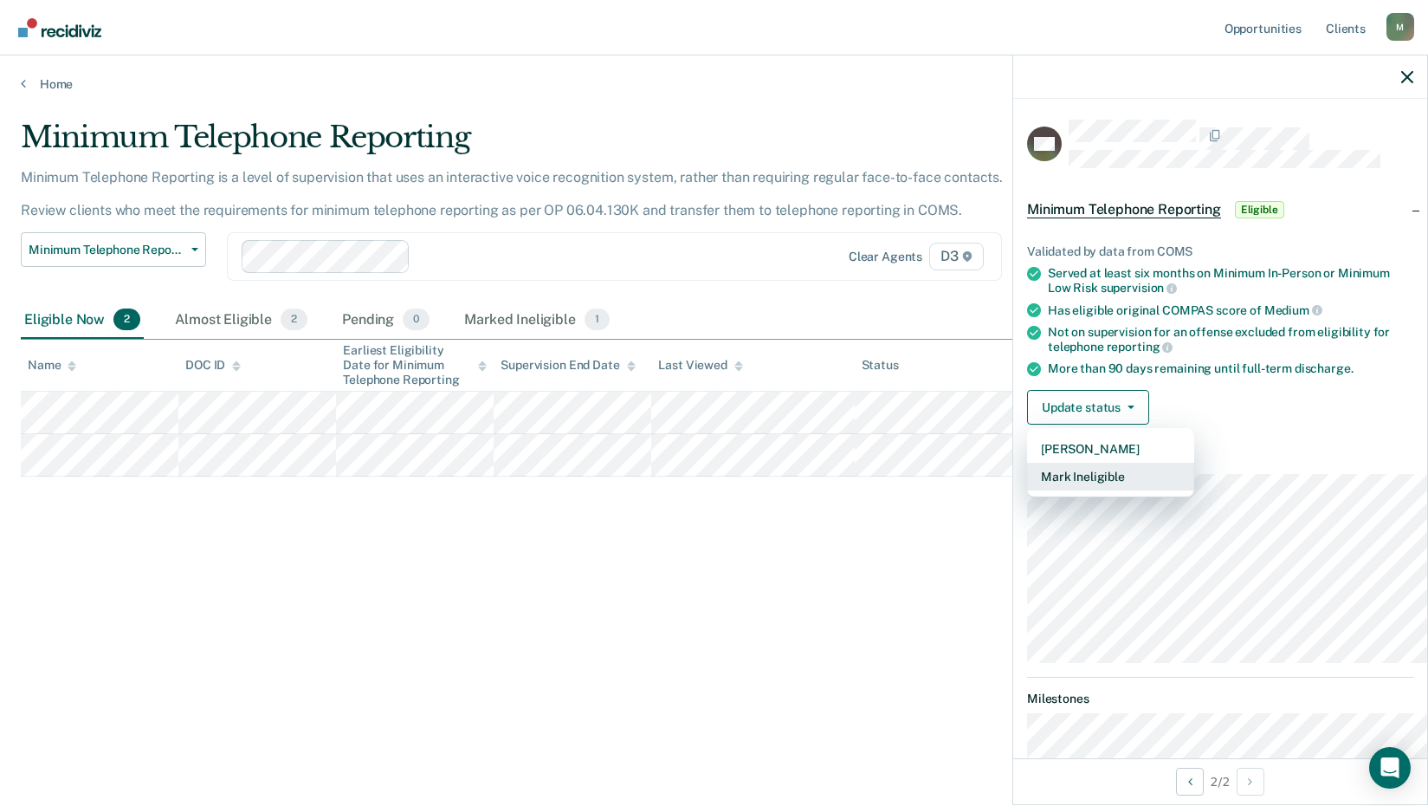
click at [1030, 490] on button "Mark Ineligible" at bounding box center [1110, 477] width 167 height 28
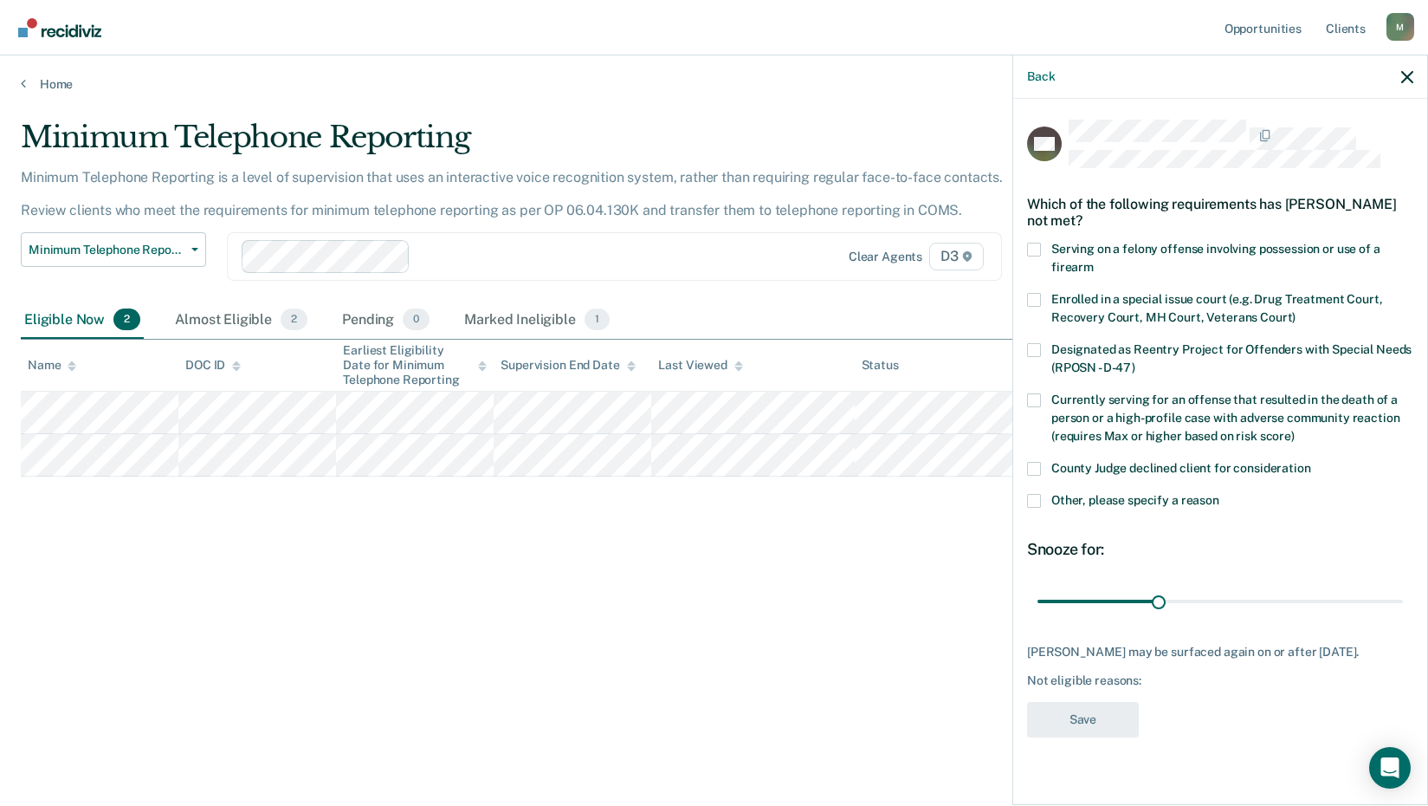
click at [1027, 508] on span at bounding box center [1034, 501] width 14 height 14
click at [1220, 494] on input "Other, please specify a reason" at bounding box center [1220, 494] width 0 height 0
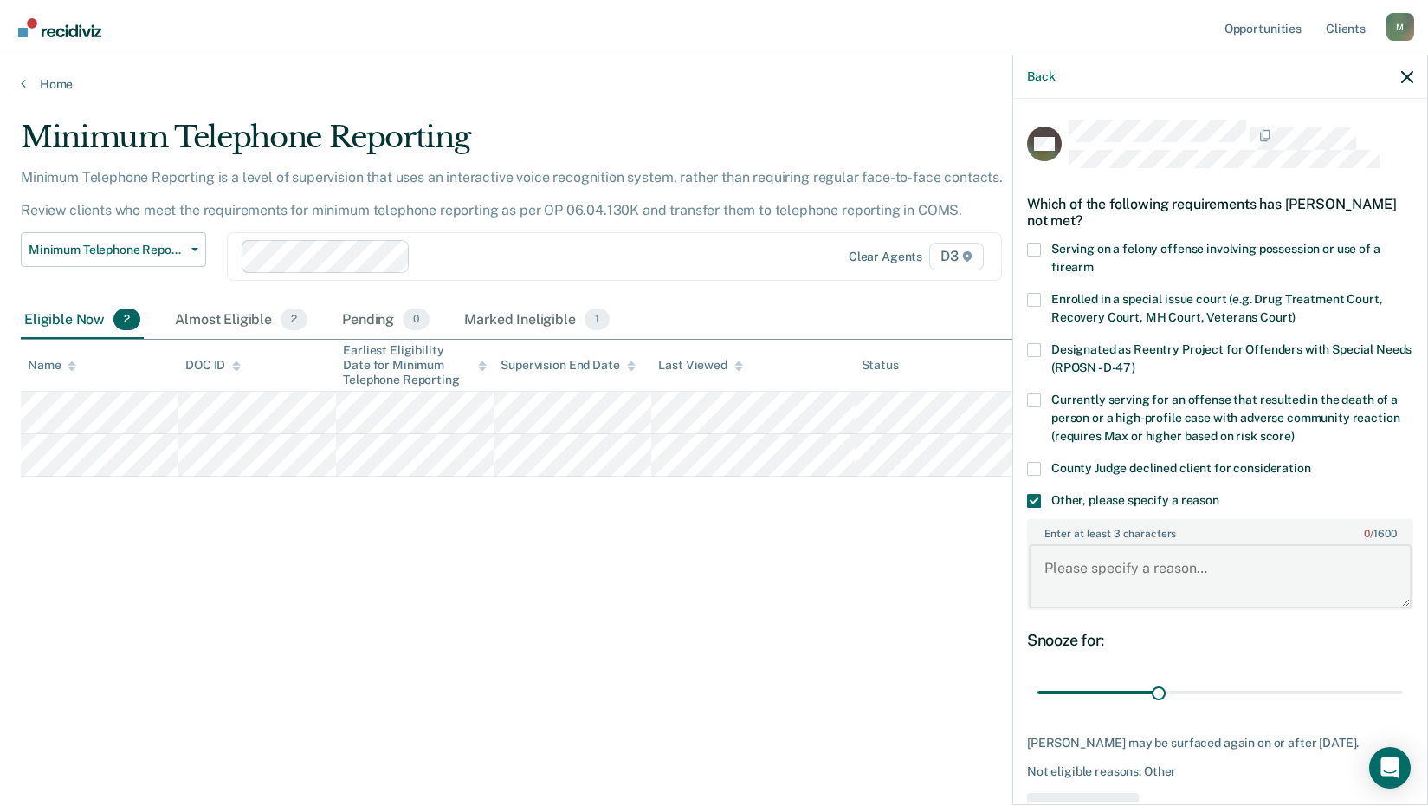
click at [1058, 608] on textarea "Enter at least 3 characters 0 / 1600" at bounding box center [1220, 576] width 383 height 64
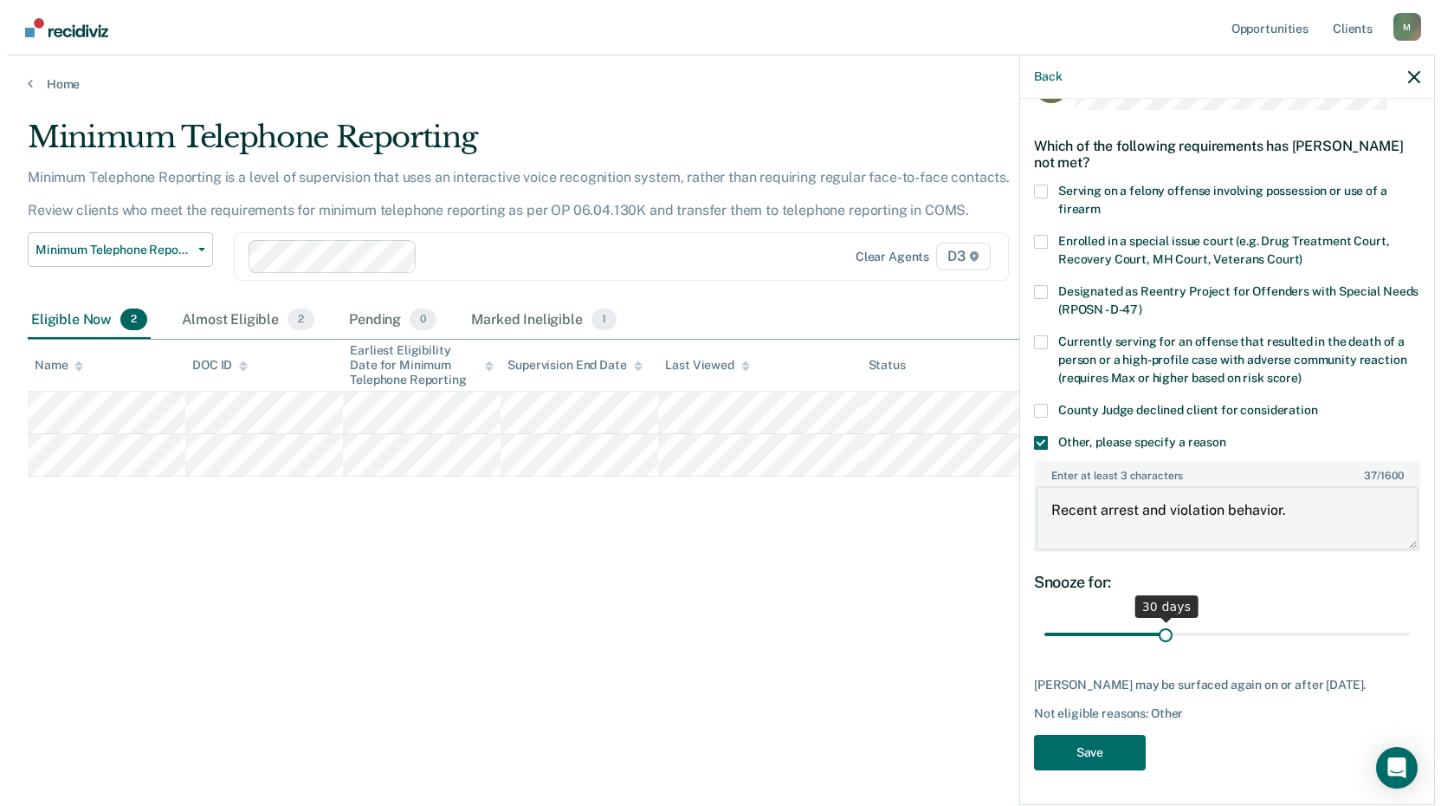
scroll to position [233, 0]
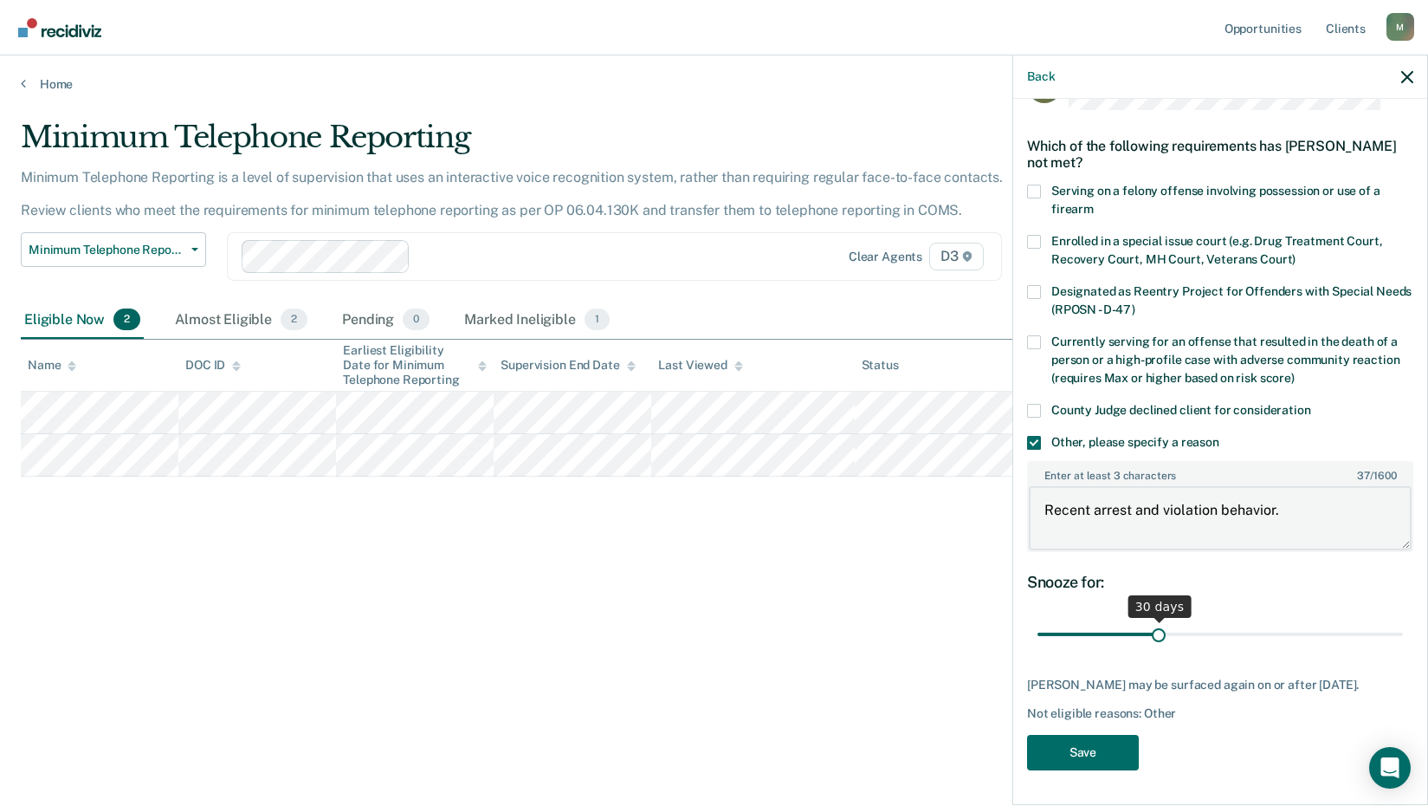
type textarea "Recent arrest and violation behavior."
drag, startPoint x: 1090, startPoint y: 582, endPoint x: 1297, endPoint y: 638, distance: 215.4
type input "90"
click at [1402, 619] on input "range" at bounding box center [1221, 634] width 366 height 30
click at [1036, 734] on button "Save" at bounding box center [1083, 752] width 112 height 36
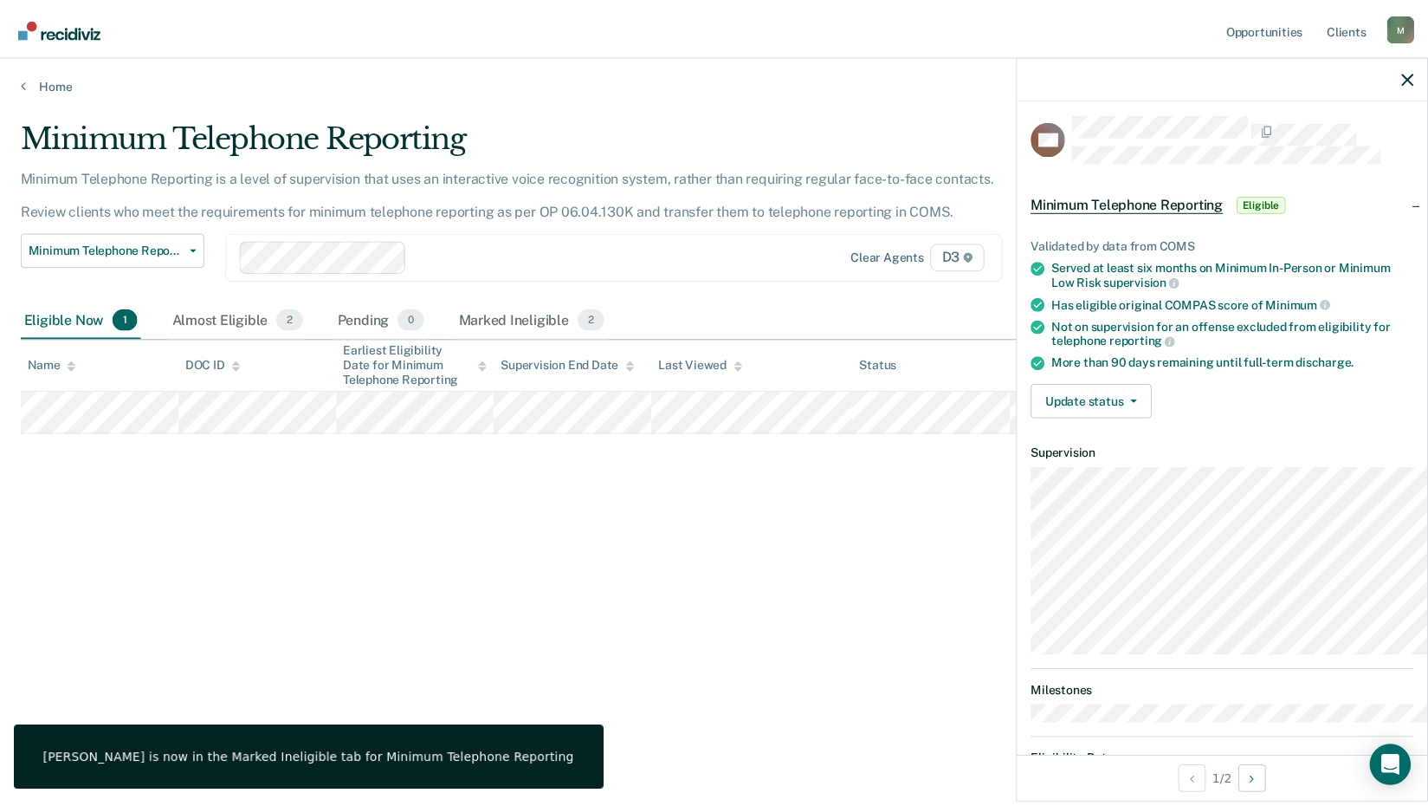
scroll to position [0, 0]
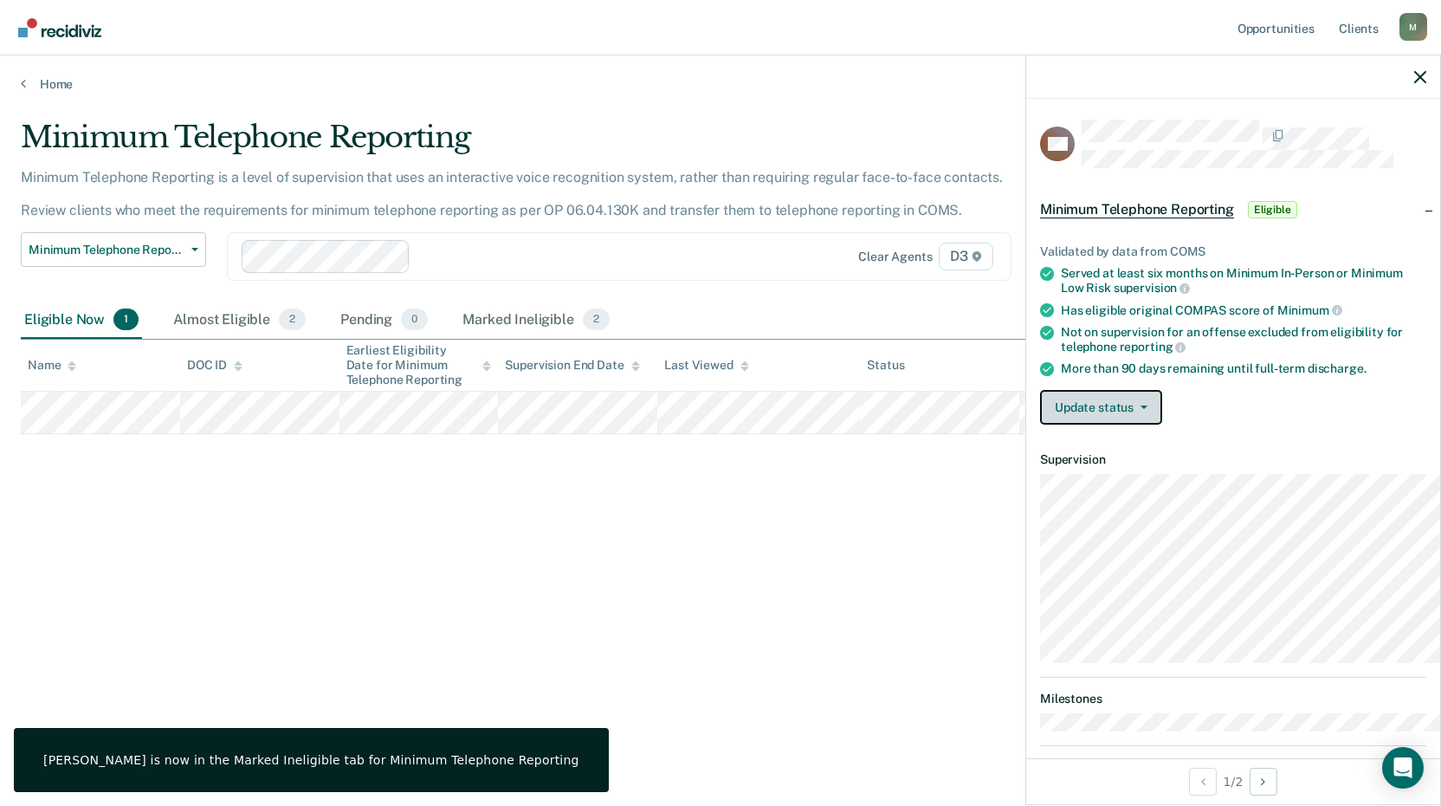
click at [1045, 424] on button "Update status" at bounding box center [1101, 407] width 122 height 35
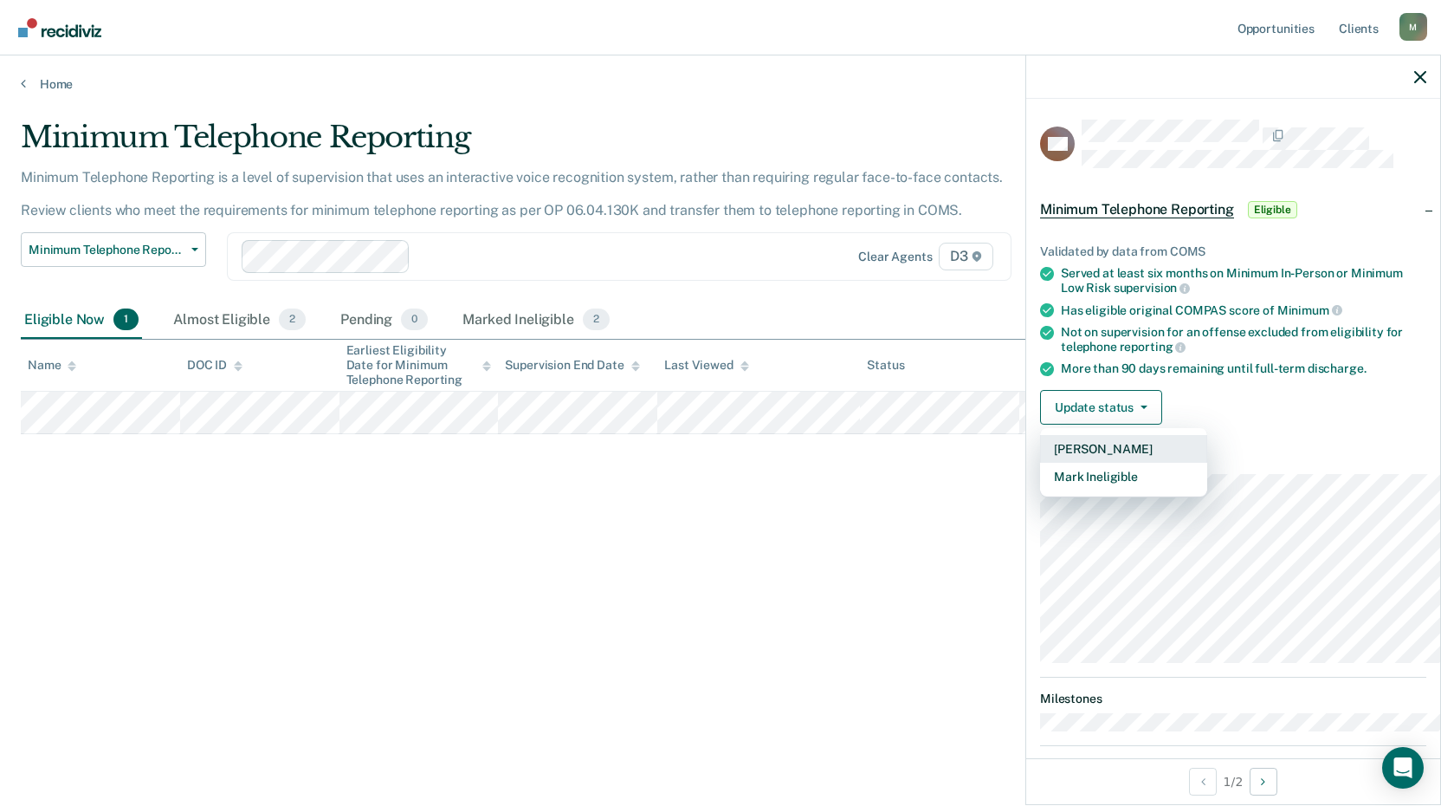
click at [1040, 463] on button "[PERSON_NAME]" at bounding box center [1123, 449] width 167 height 28
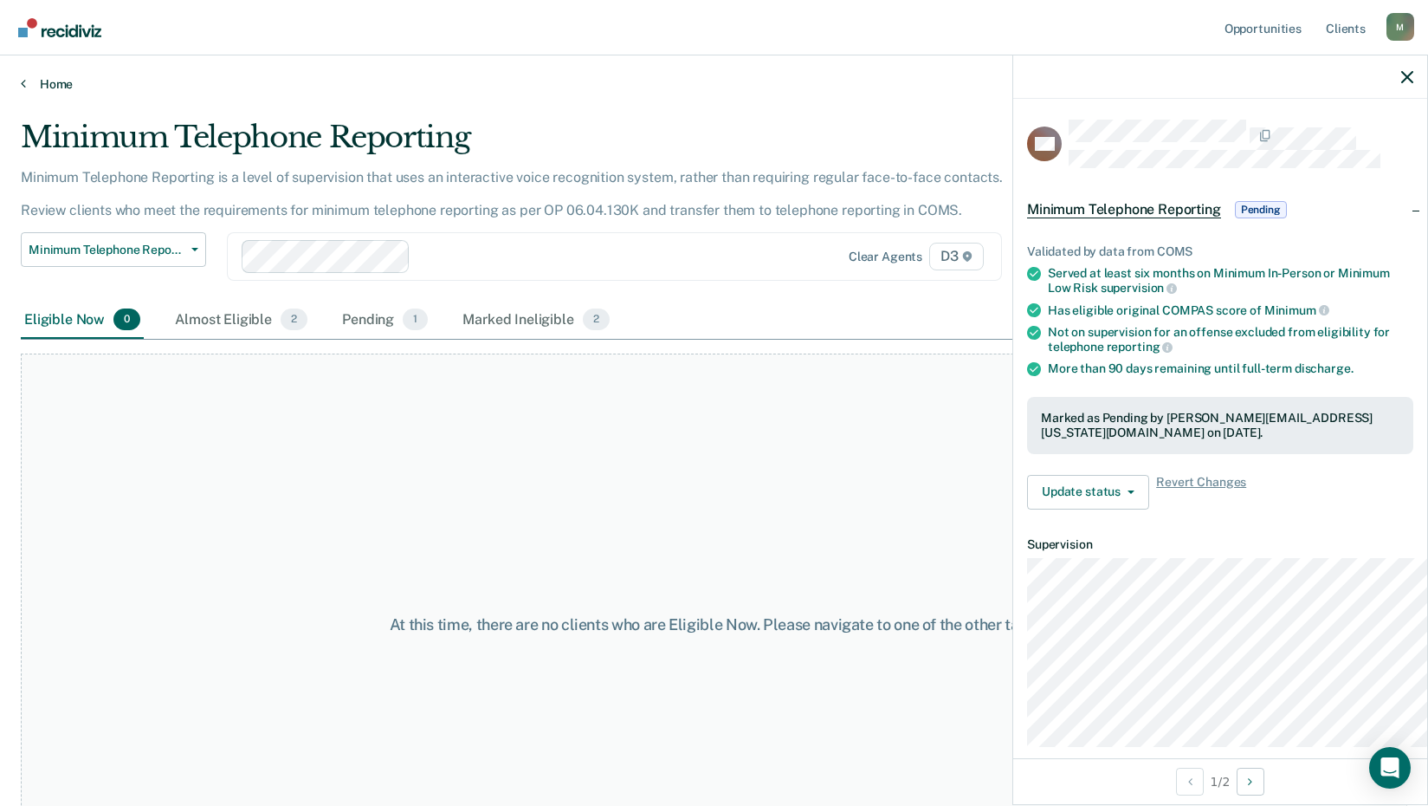
click at [60, 92] on link "Home" at bounding box center [714, 84] width 1387 height 16
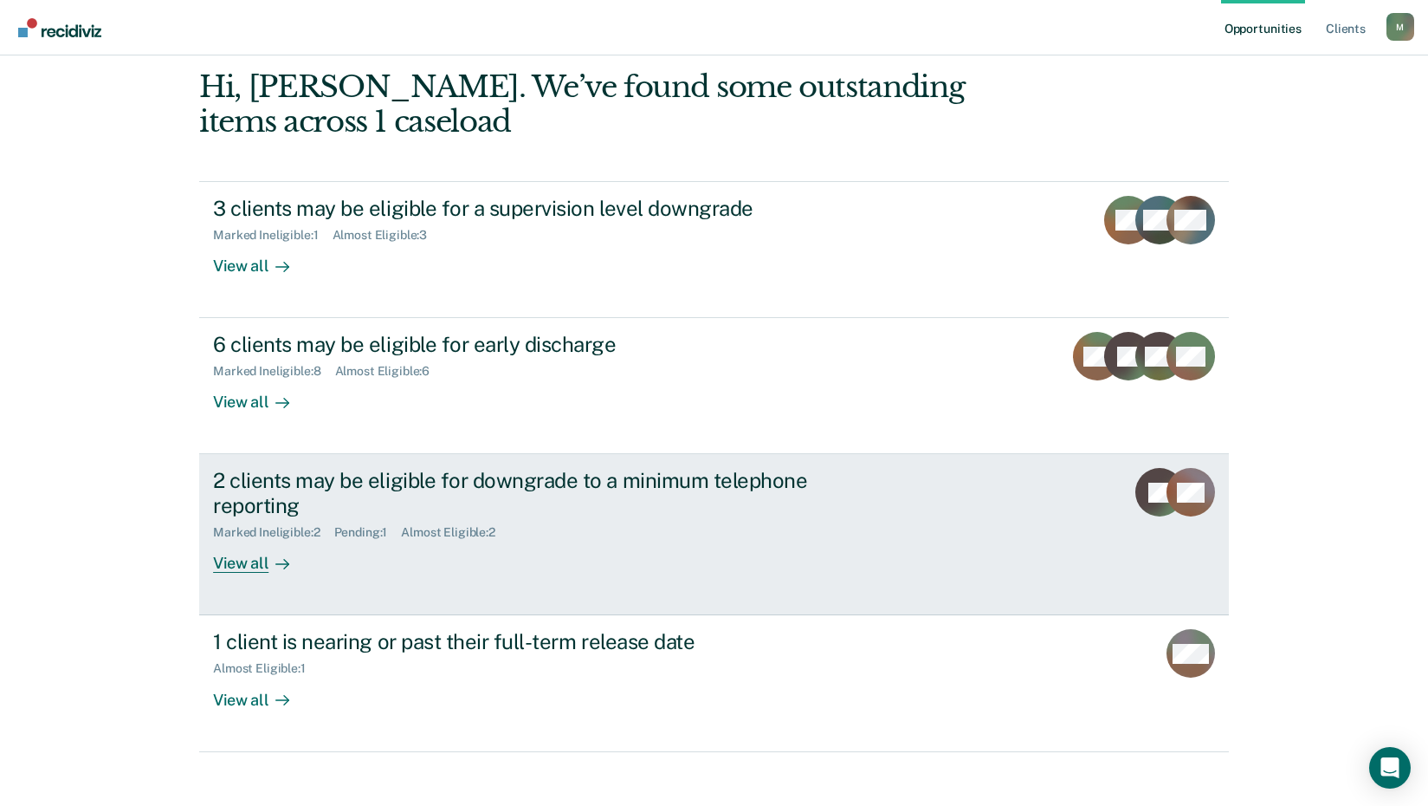
scroll to position [316, 0]
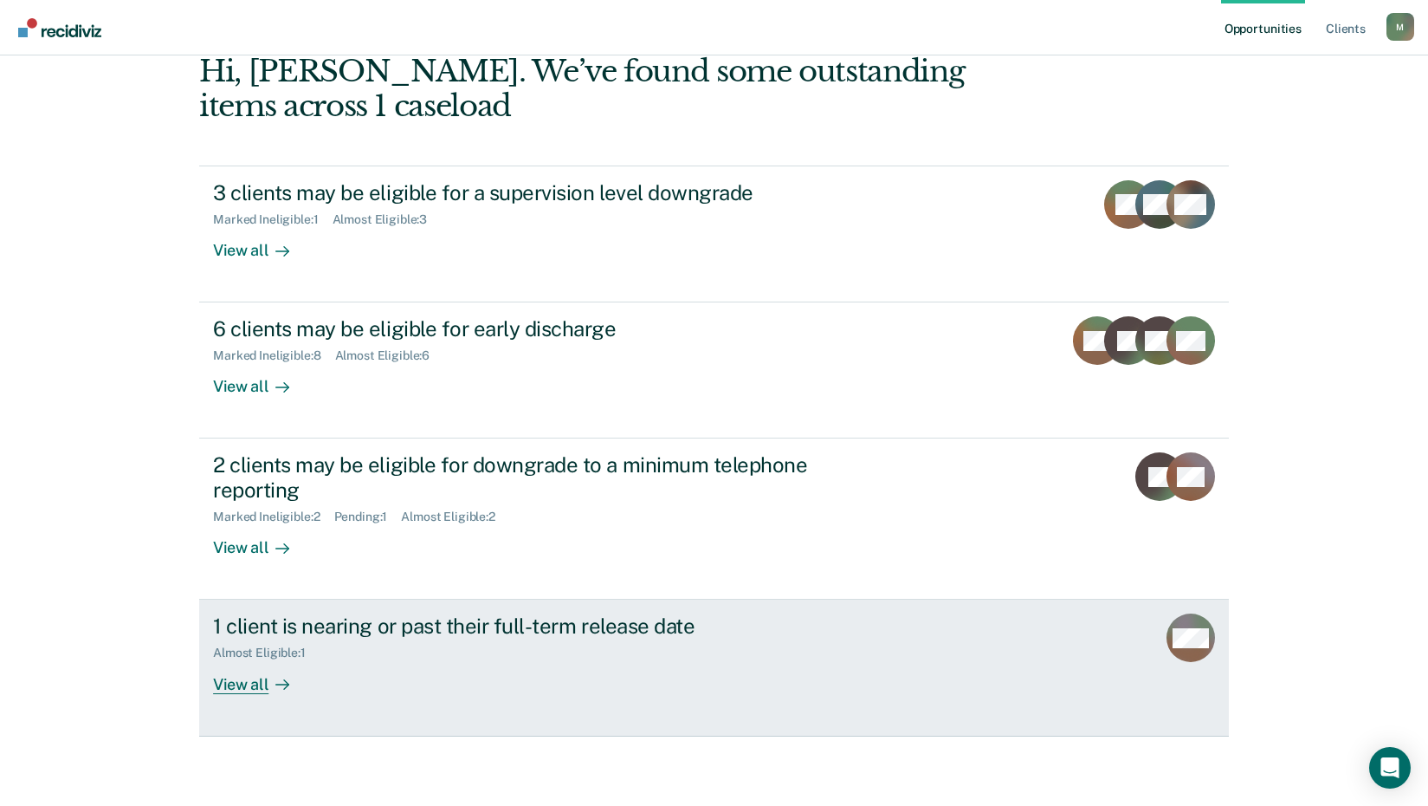
click at [349, 613] on div "1 client is nearing or past their full-term release date" at bounding box center [517, 625] width 608 height 25
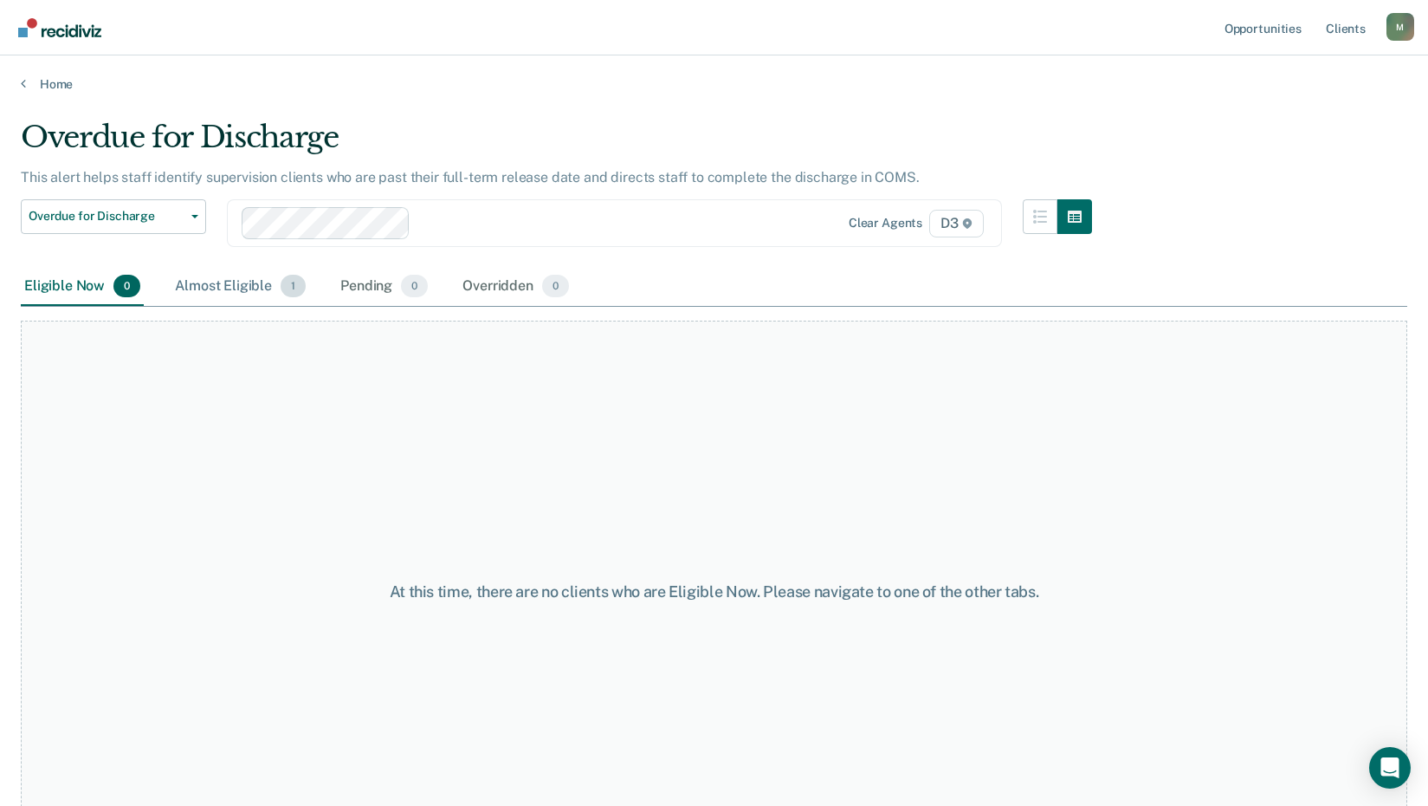
click at [309, 306] on div "Almost Eligible 1" at bounding box center [240, 287] width 138 height 38
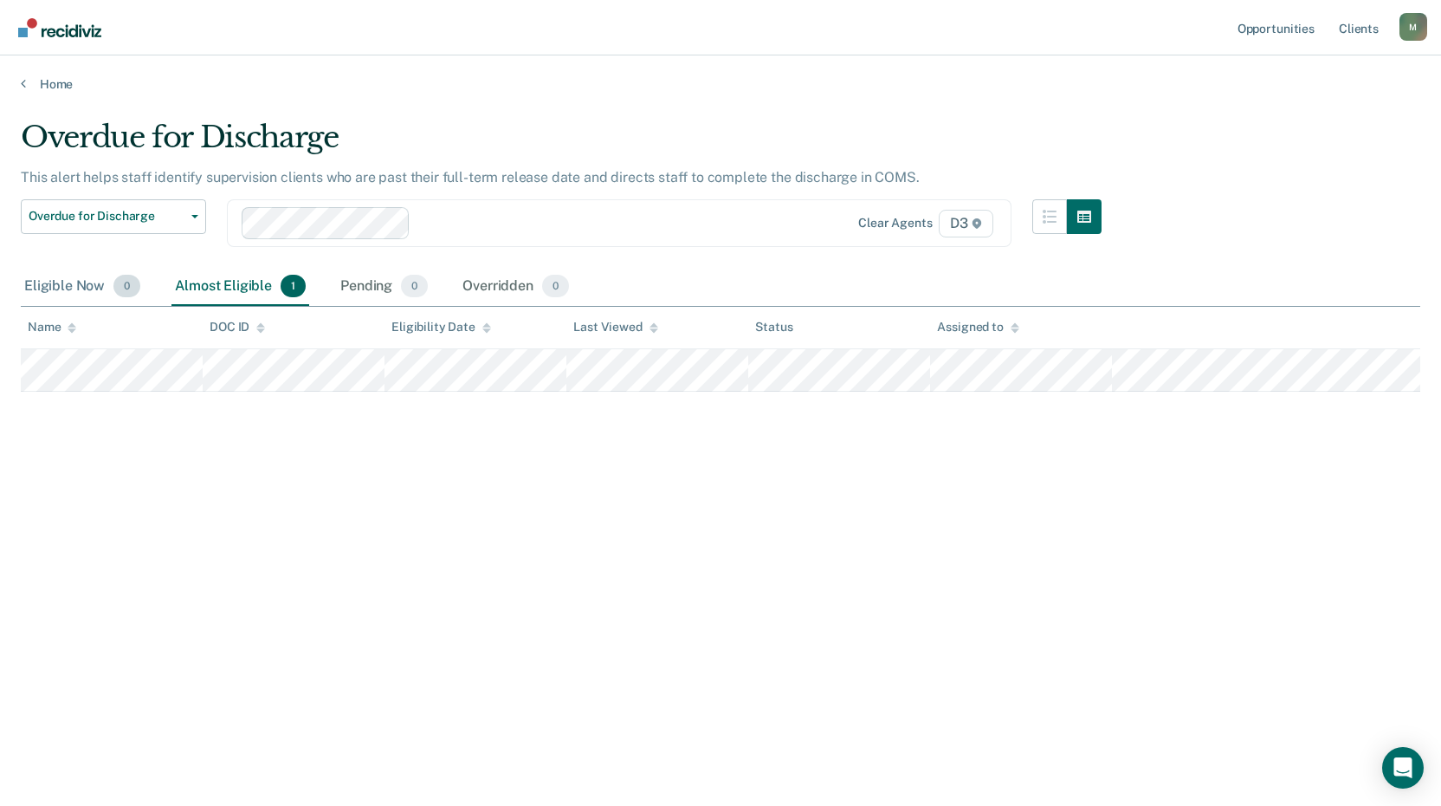
click at [101, 306] on div "Eligible Now 0" at bounding box center [82, 287] width 123 height 38
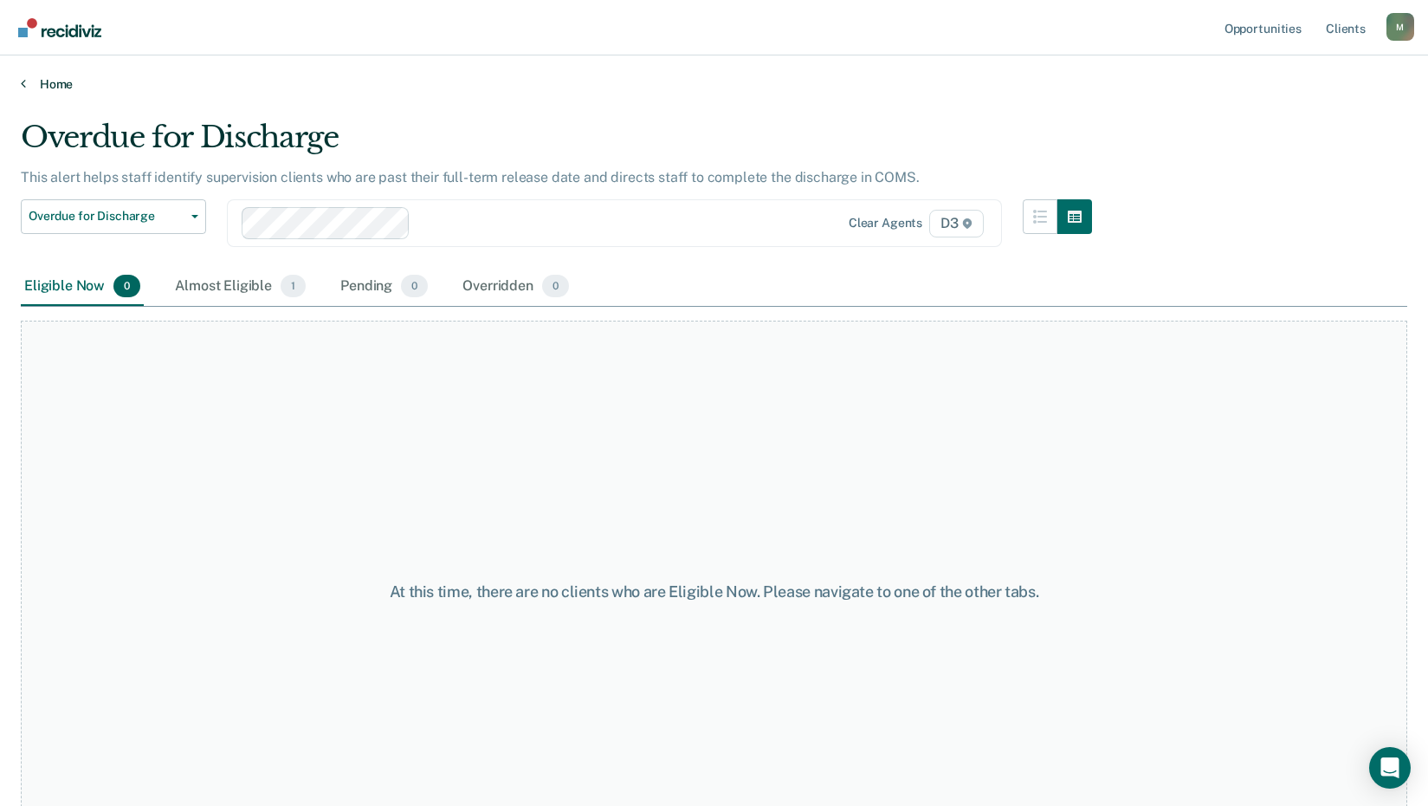
click at [61, 92] on link "Home" at bounding box center [714, 84] width 1387 height 16
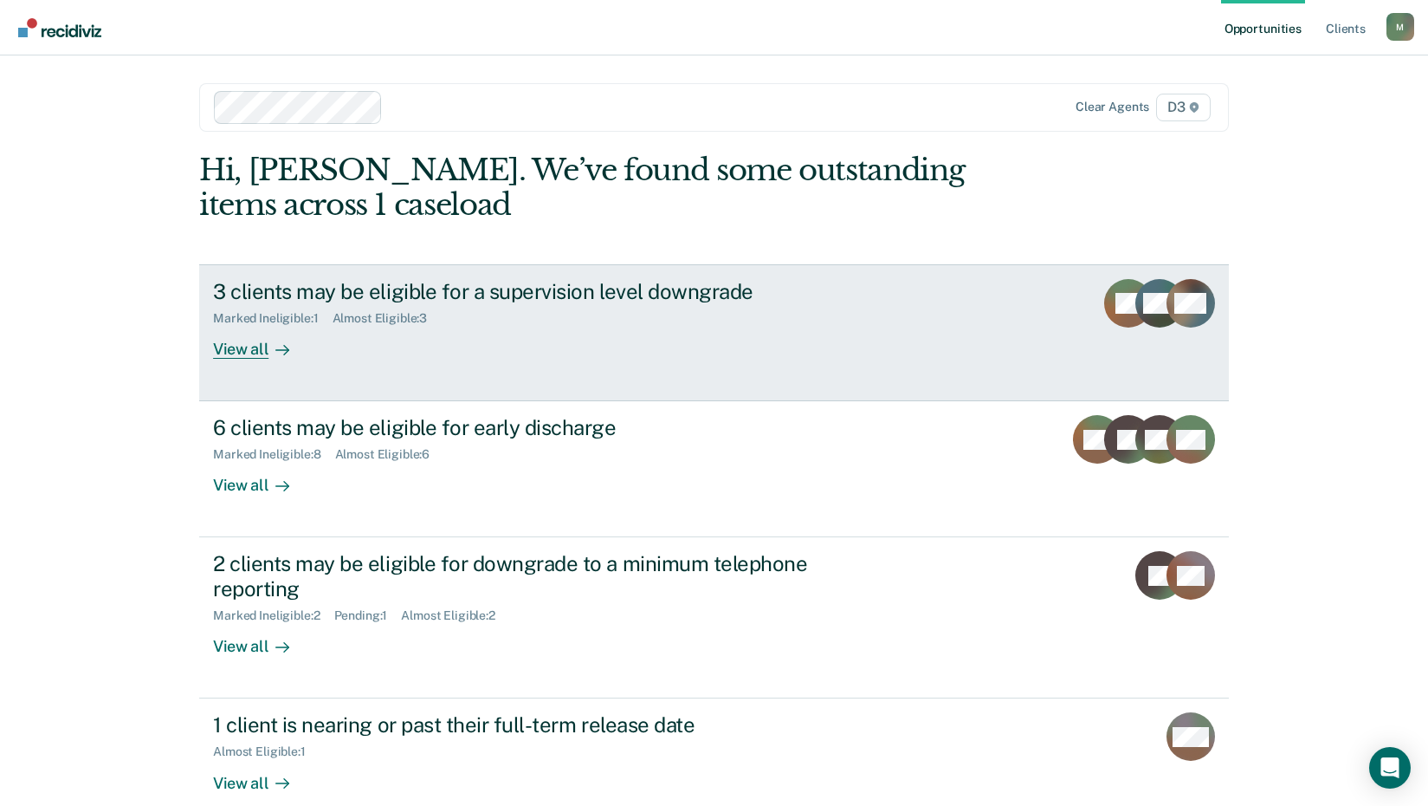
click at [404, 304] on div "3 clients may be eligible for a supervision level downgrade" at bounding box center [517, 291] width 608 height 25
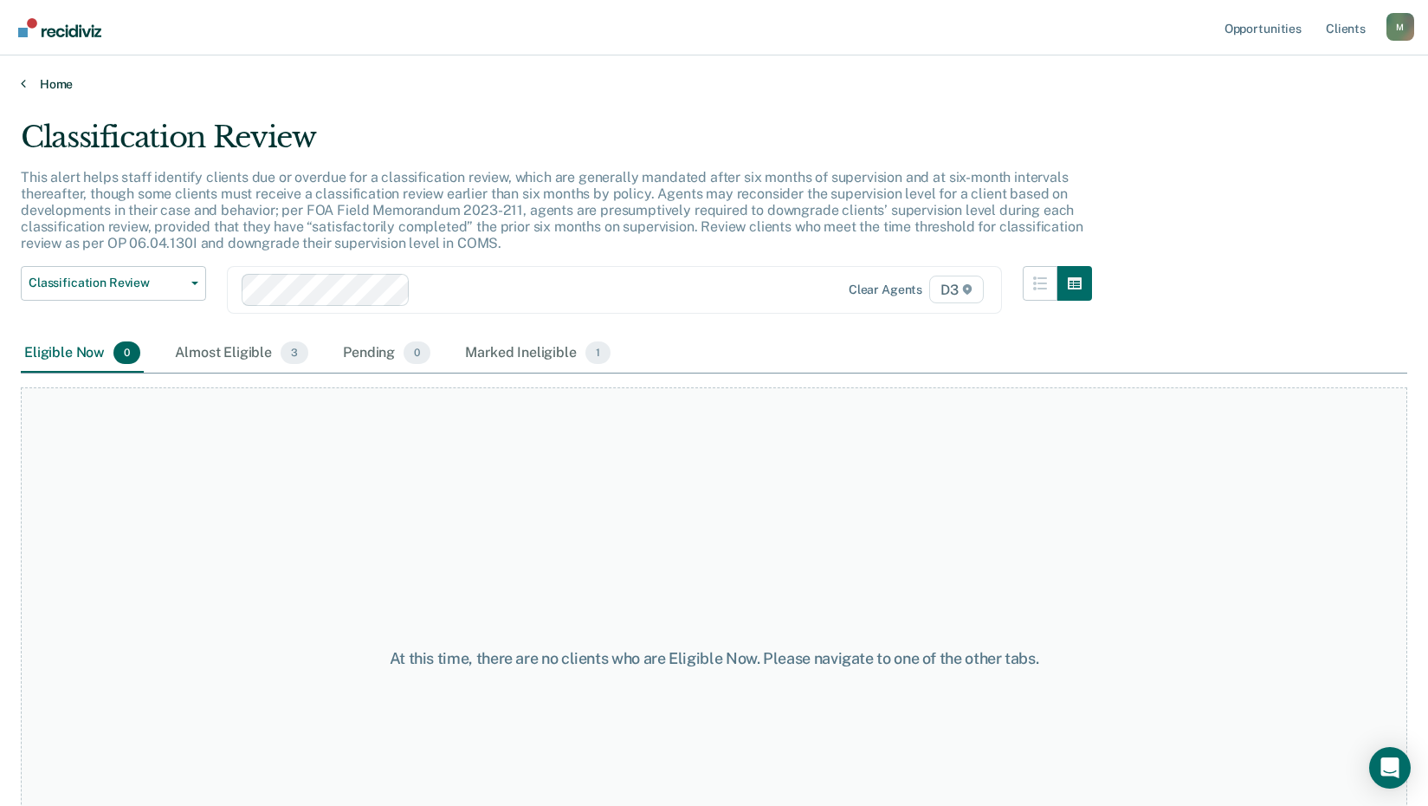
click at [74, 92] on link "Home" at bounding box center [714, 84] width 1387 height 16
